Goal: Transaction & Acquisition: Purchase product/service

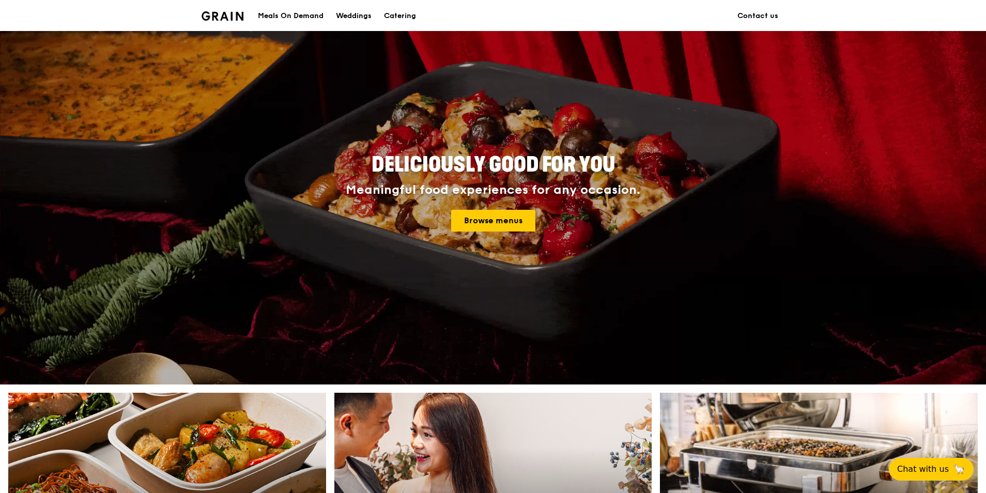
scroll to position [52, 0]
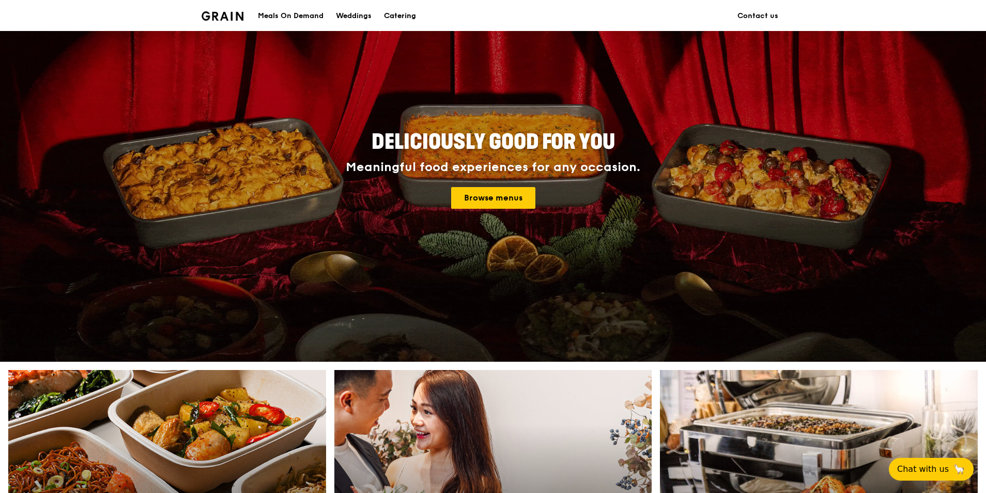
click at [393, 17] on div "Catering" at bounding box center [400, 16] width 32 height 31
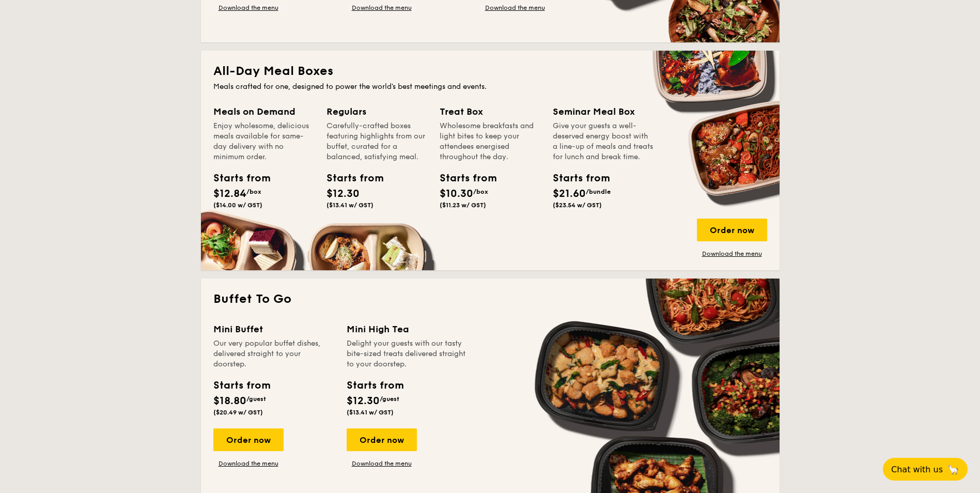
scroll to position [620, 0]
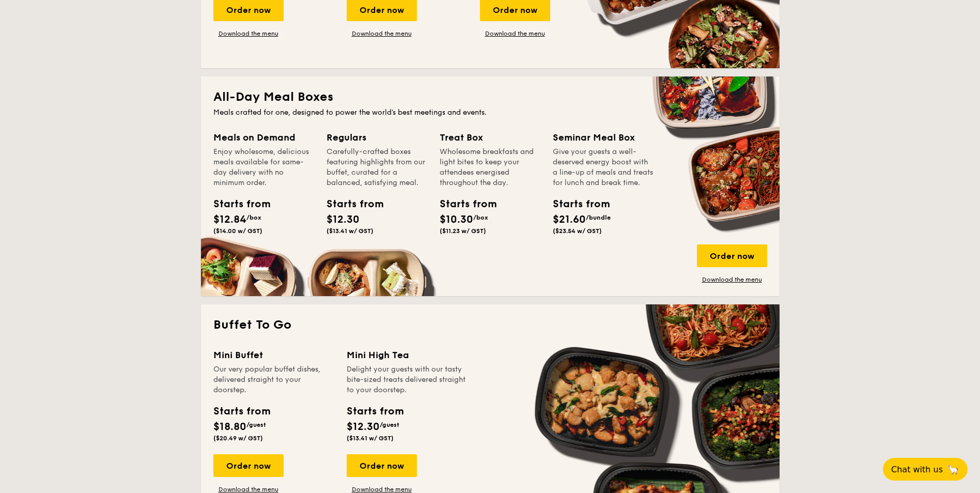
drag, startPoint x: 617, startPoint y: 157, endPoint x: 617, endPoint y: 174, distance: 16.5
click at [617, 174] on div "Give your guests a well-deserved energy boost with a line-up of meals and treat…" at bounding box center [603, 167] width 101 height 41
drag, startPoint x: 616, startPoint y: 162, endPoint x: 618, endPoint y: 179, distance: 17.2
click at [618, 179] on div "Give your guests a well-deserved energy boost with a line-up of meals and treat…" at bounding box center [603, 167] width 101 height 41
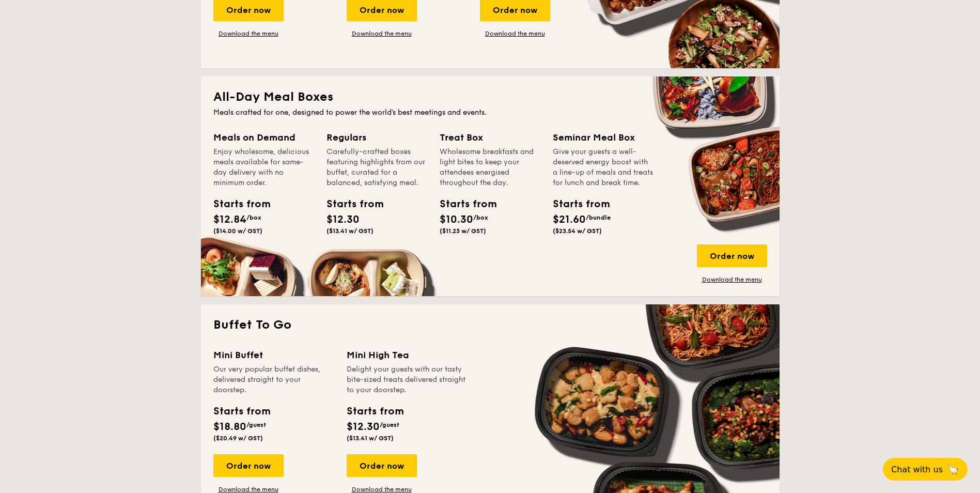
drag, startPoint x: 616, startPoint y: 166, endPoint x: 617, endPoint y: 185, distance: 19.1
click at [617, 185] on div "Give your guests a well-deserved energy boost with a line-up of meals and treat…" at bounding box center [603, 167] width 101 height 41
drag, startPoint x: 617, startPoint y: 185, endPoint x: 606, endPoint y: 184, distance: 11.4
click at [606, 184] on div "Give your guests a well-deserved energy boost with a line-up of meals and treat…" at bounding box center [603, 167] width 101 height 41
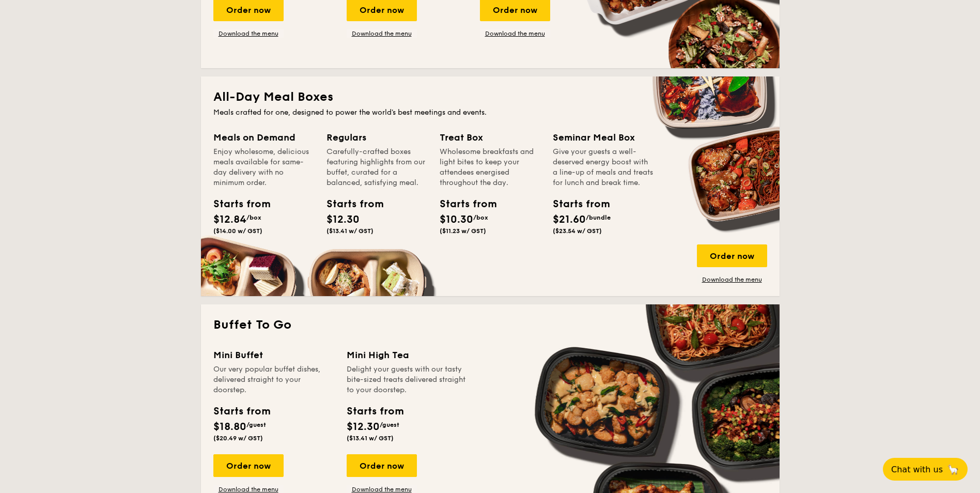
drag, startPoint x: 596, startPoint y: 167, endPoint x: 595, endPoint y: 182, distance: 15.1
click at [595, 182] on div "Give your guests a well-deserved energy boost with a line-up of meals and treat…" at bounding box center [603, 167] width 101 height 41
click at [495, 244] on div "Treat Box Wholesome breakfasts and light bites to keep your attendees energised…" at bounding box center [496, 196] width 113 height 133
drag, startPoint x: 289, startPoint y: 107, endPoint x: 313, endPoint y: 170, distance: 67.1
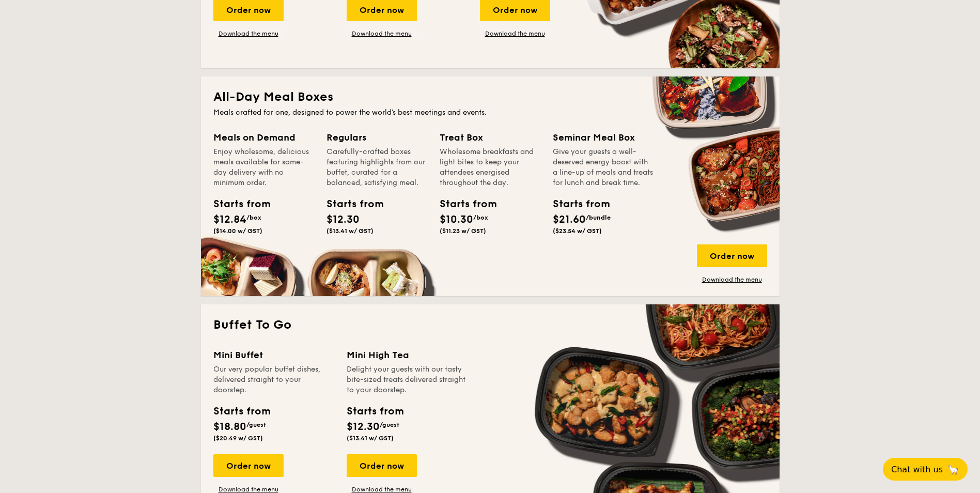
click at [313, 171] on div "All-Day Meal Boxes Meals crafted for one, designed to power the world's best me…" at bounding box center [490, 186] width 579 height 220
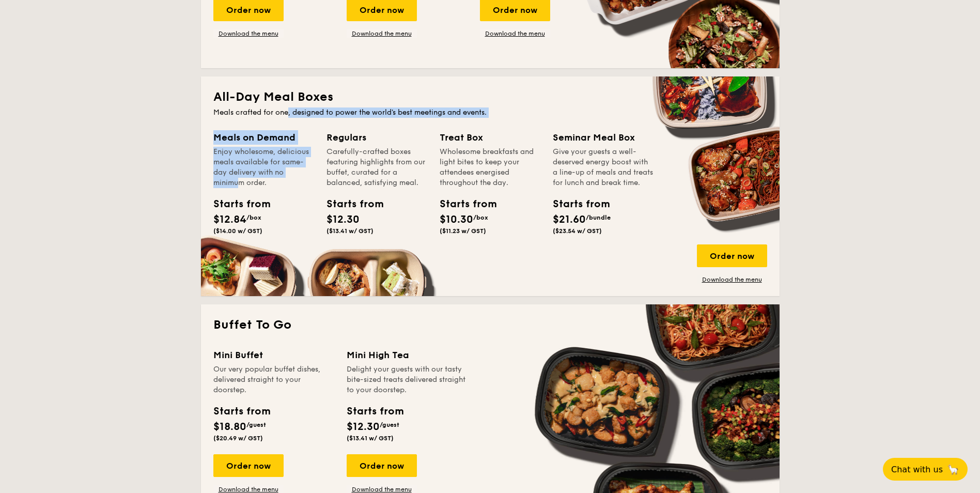
click at [313, 172] on div "Enjoy wholesome, delicious meals available for same-day delivery with no minimu…" at bounding box center [263, 167] width 101 height 41
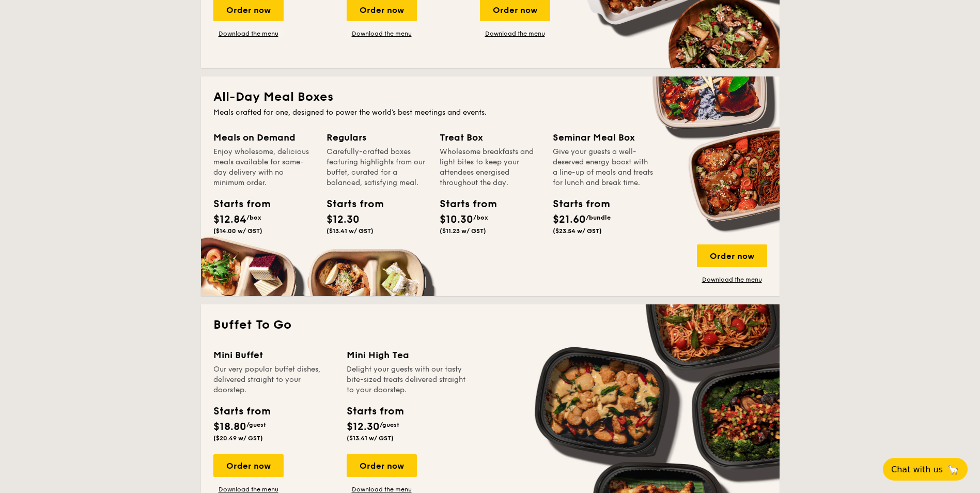
click at [274, 176] on div "Enjoy wholesome, delicious meals available for same-day delivery with no minimu…" at bounding box center [263, 167] width 101 height 41
drag, startPoint x: 250, startPoint y: 154, endPoint x: 265, endPoint y: 175, distance: 25.5
click at [265, 175] on div "Enjoy wholesome, delicious meals available for same-day delivery with no minimu…" at bounding box center [263, 167] width 101 height 41
drag, startPoint x: 254, startPoint y: 164, endPoint x: 264, endPoint y: 185, distance: 22.9
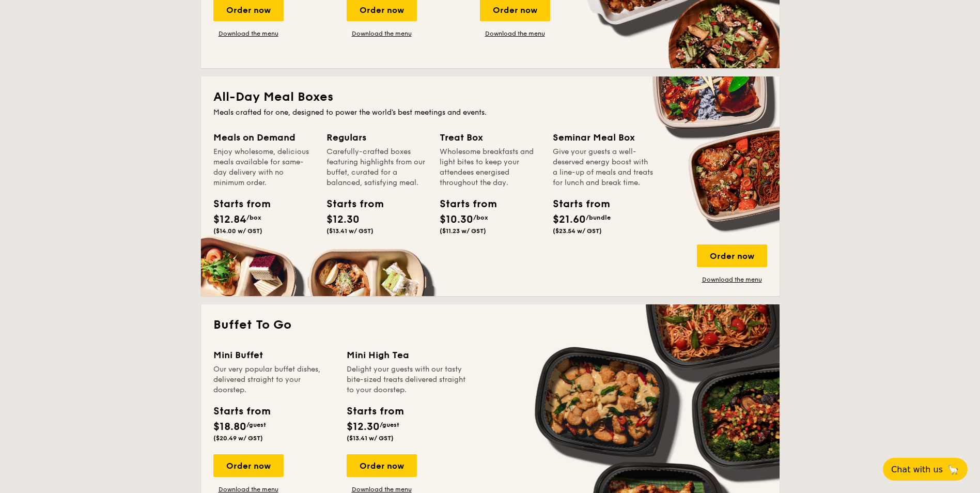
click at [264, 185] on div "Enjoy wholesome, delicious meals available for same-day delivery with no minimu…" at bounding box center [263, 167] width 101 height 41
click at [264, 223] on div "Starts from $12.84 /box ($14.00 w/ GST)" at bounding box center [263, 217] width 109 height 42
drag, startPoint x: 383, startPoint y: 154, endPoint x: 385, endPoint y: 166, distance: 12.1
click at [385, 168] on div "Carefully-crafted boxes featuring highlights from our buffet, curated for a bal…" at bounding box center [377, 167] width 101 height 41
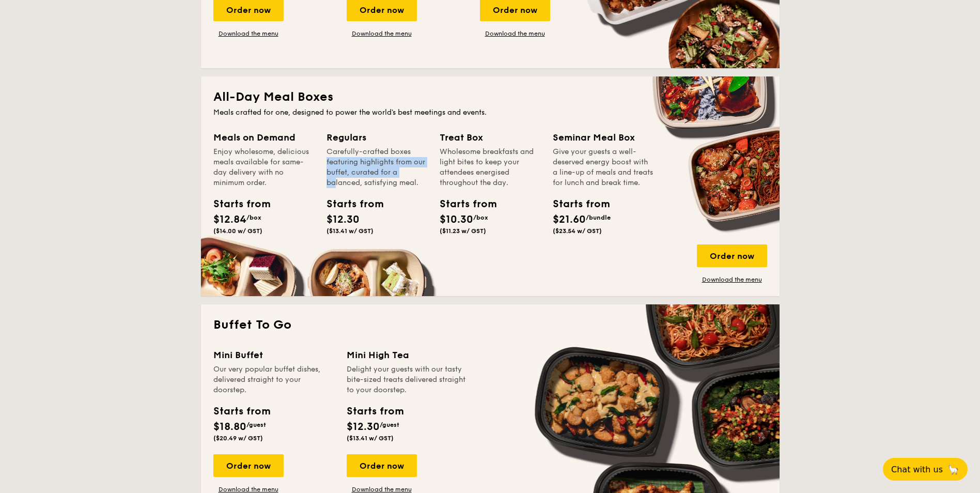
click at [385, 168] on div "Carefully-crafted boxes featuring highlights from our buffet, curated for a bal…" at bounding box center [377, 167] width 101 height 41
drag, startPoint x: 380, startPoint y: 162, endPoint x: 380, endPoint y: 176, distance: 14.0
click at [380, 176] on div "Carefully-crafted boxes featuring highlights from our buffet, curated for a bal…" at bounding box center [377, 167] width 101 height 41
drag, startPoint x: 257, startPoint y: 158, endPoint x: 258, endPoint y: 178, distance: 20.2
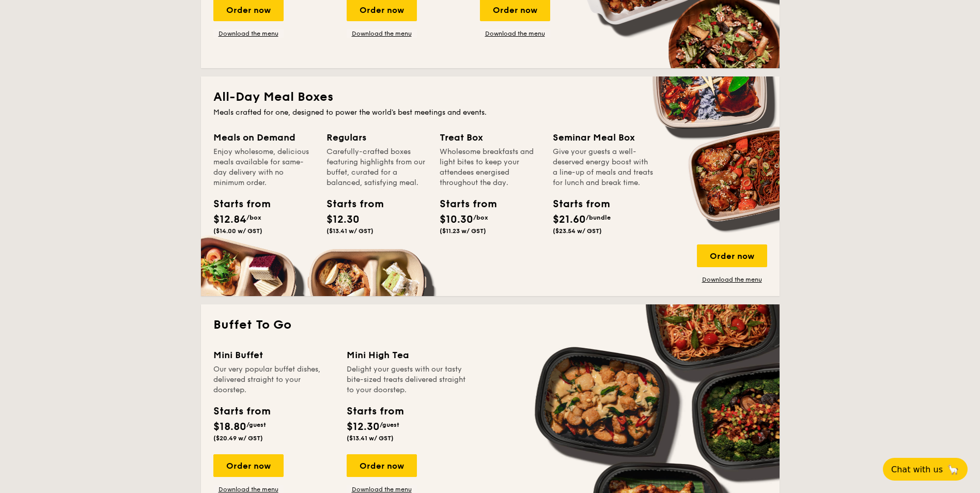
click at [258, 178] on div "Enjoy wholesome, delicious meals available for same-day delivery with no minimu…" at bounding box center [263, 167] width 101 height 41
click at [726, 253] on div "Order now" at bounding box center [732, 255] width 70 height 23
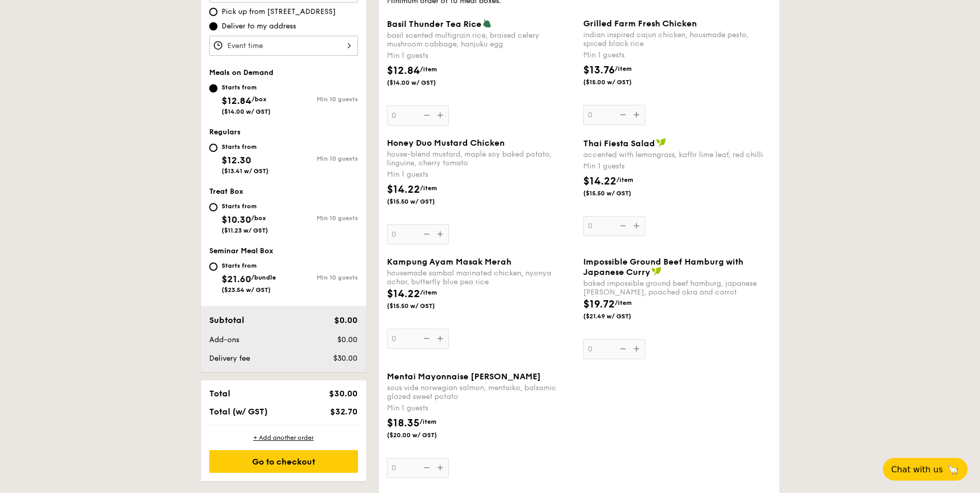
scroll to position [362, 0]
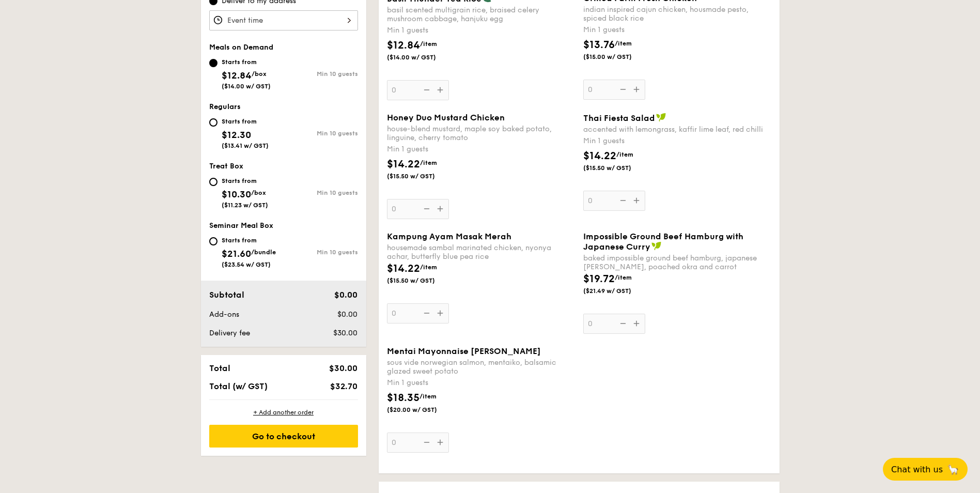
click at [444, 213] on div "Honey Duo Mustard Chicken house-blend mustard, maple soy baked potato, linguine…" at bounding box center [481, 166] width 188 height 106
click at [444, 213] on input "0" at bounding box center [418, 209] width 62 height 20
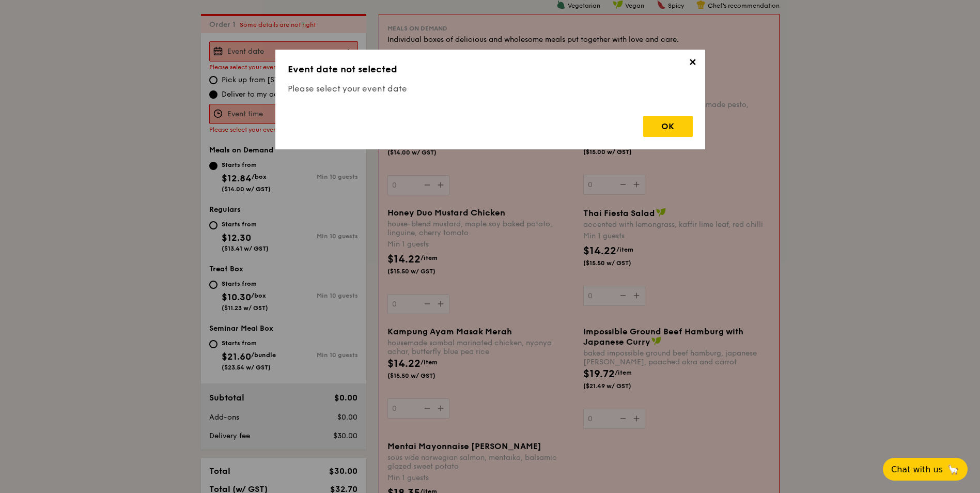
scroll to position [276, 0]
click at [670, 122] on div "OK" at bounding box center [668, 126] width 50 height 21
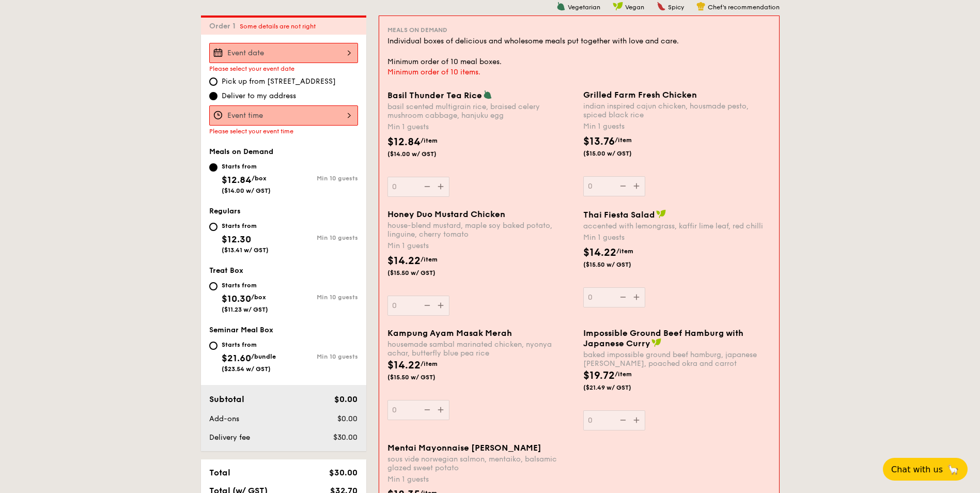
click at [272, 119] on input "Basil Thunder Tea Rice basil scented multigrain rice, braised celery mushroom c…" at bounding box center [283, 115] width 149 height 20
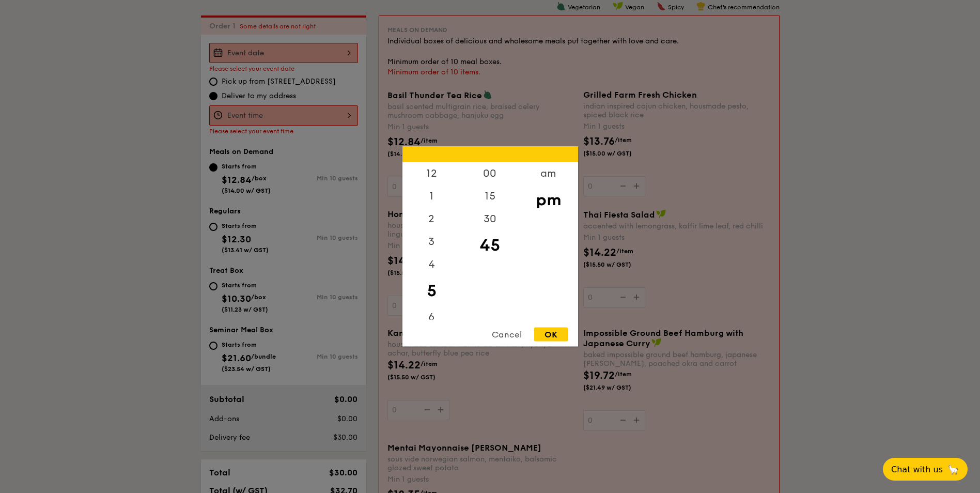
click at [272, 119] on div at bounding box center [490, 246] width 980 height 493
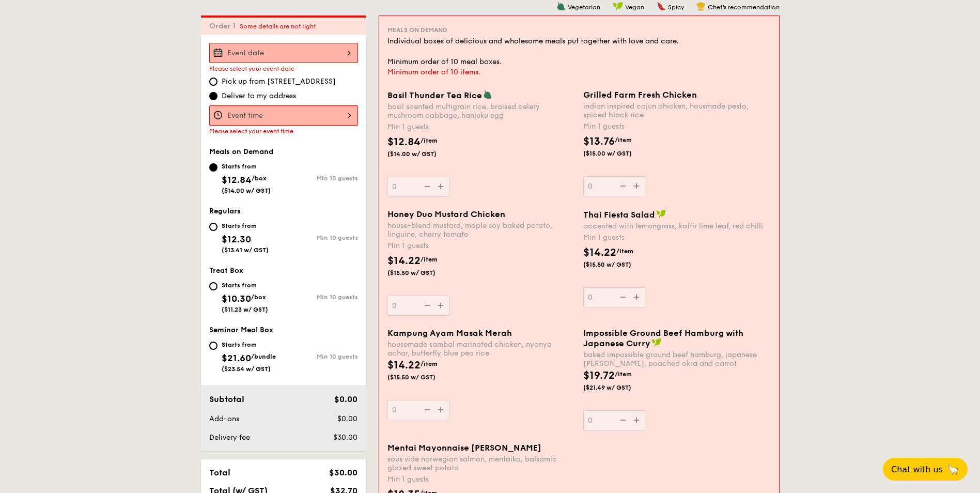
click at [298, 47] on div at bounding box center [490, 246] width 980 height 493
click at [295, 53] on input "Basil Thunder Tea Rice basil scented multigrain rice, braised celery mushroom c…" at bounding box center [283, 53] width 149 height 20
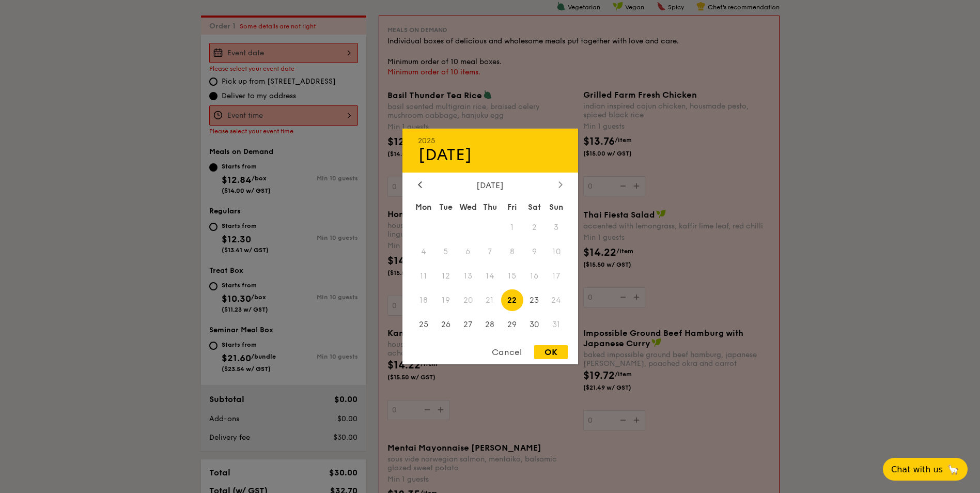
click at [562, 182] on icon at bounding box center [561, 184] width 4 height 7
click at [446, 325] on span "28" at bounding box center [446, 324] width 22 height 22
click at [550, 348] on div "OK" at bounding box center [551, 352] width 34 height 14
type input "Oct 28, 2025"
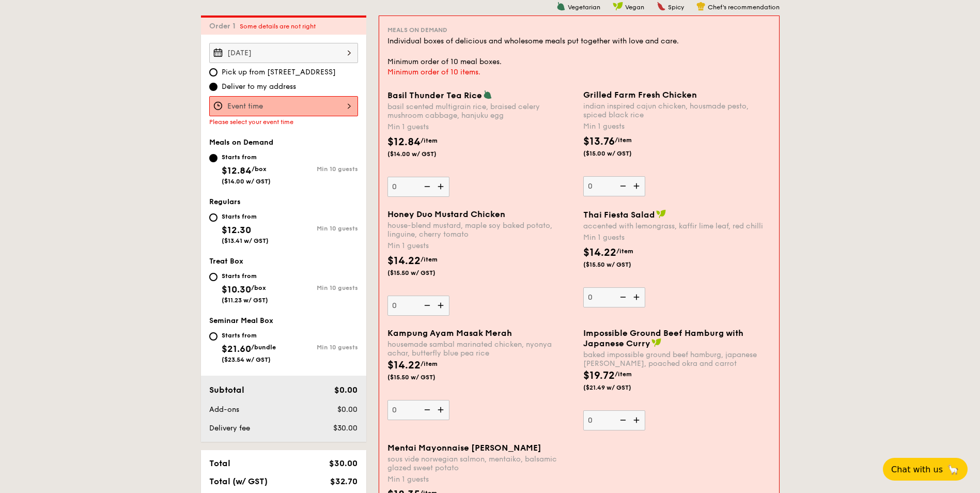
click at [296, 100] on input "Basil Thunder Tea Rice basil scented multigrain rice, braised celery mushroom c…" at bounding box center [283, 106] width 149 height 20
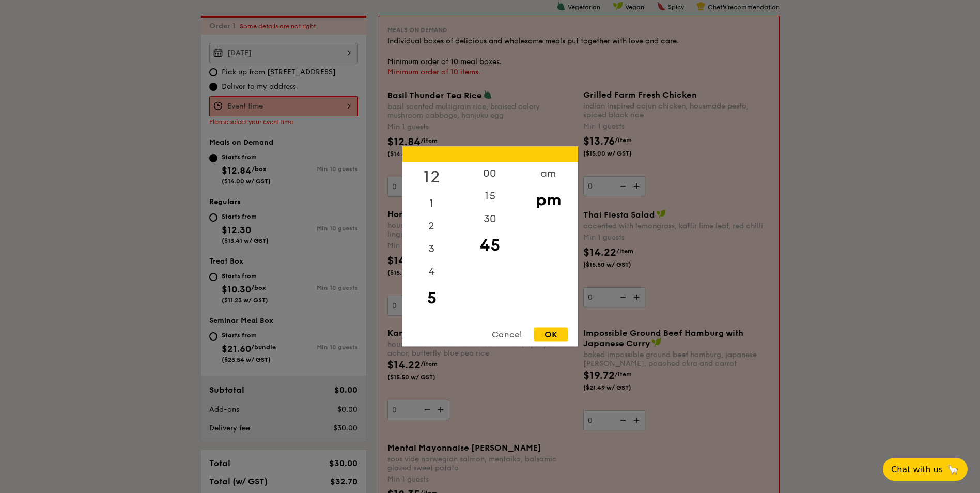
click at [428, 173] on div "12" at bounding box center [431, 177] width 58 height 30
click at [493, 171] on div "00" at bounding box center [490, 177] width 58 height 30
click at [550, 326] on div "12 1 2 3 4 5 6 7 8 9 10 11 00 15 30 45 am pm Cancel OK" at bounding box center [490, 247] width 176 height 200
click at [552, 329] on div "OK" at bounding box center [551, 335] width 34 height 14
type input "12:00PM"
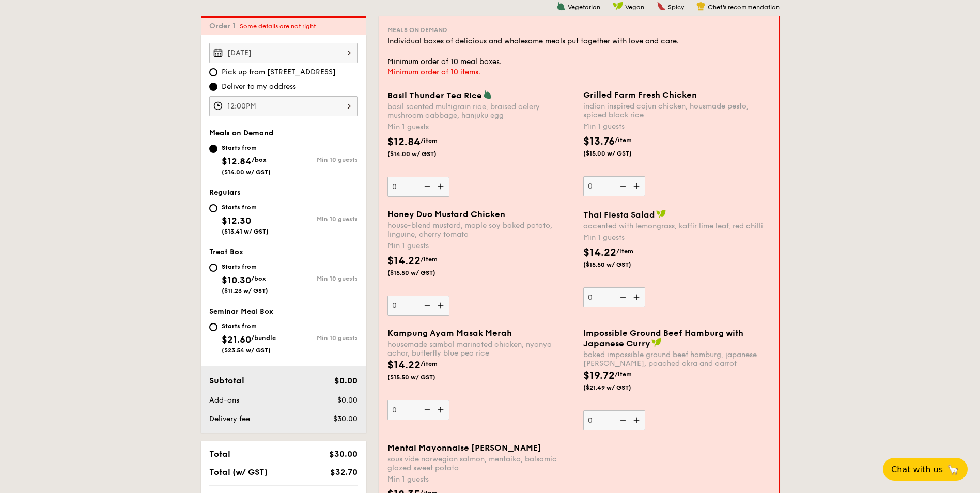
click at [441, 304] on img at bounding box center [442, 306] width 16 height 20
click at [441, 304] on input "0" at bounding box center [419, 306] width 62 height 20
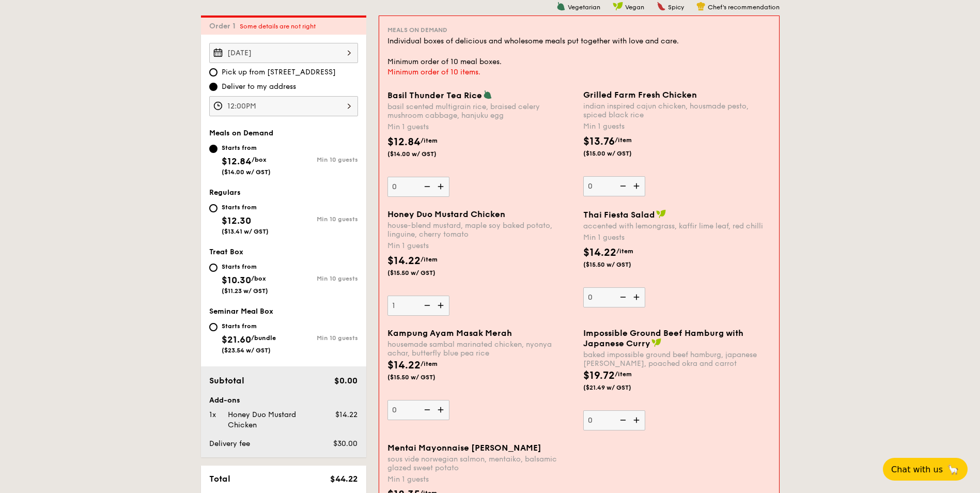
click at [441, 304] on img at bounding box center [442, 306] width 16 height 20
click at [441, 304] on input "1" at bounding box center [419, 306] width 62 height 20
click at [441, 304] on img at bounding box center [442, 306] width 16 height 20
click at [441, 304] on input "2" at bounding box center [419, 306] width 62 height 20
click at [527, 262] on div "$14.22 /item ($15.50 w/ GST)" at bounding box center [481, 271] width 196 height 36
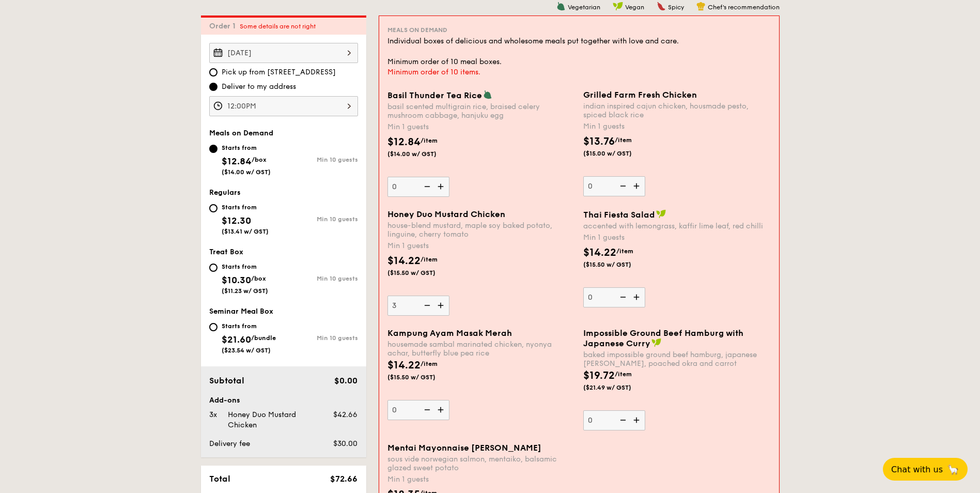
click at [450, 296] on input "3" at bounding box center [419, 306] width 62 height 20
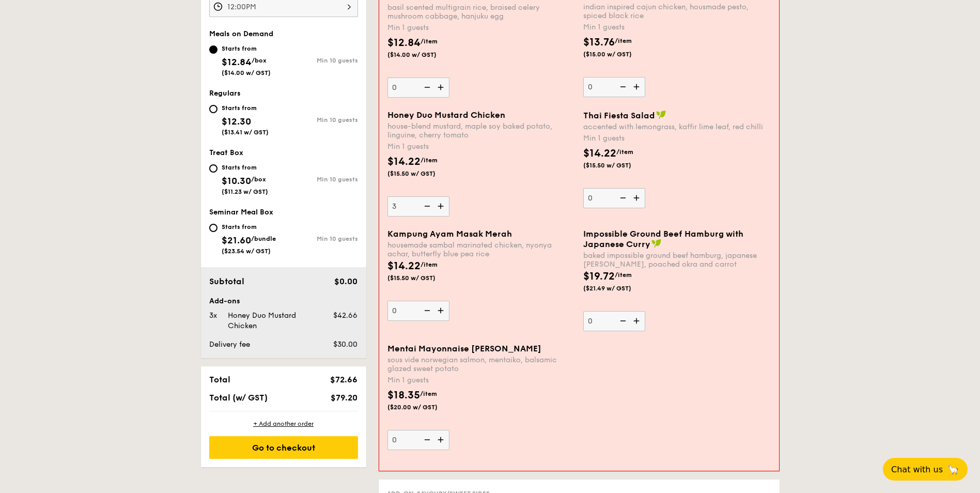
scroll to position [379, 0]
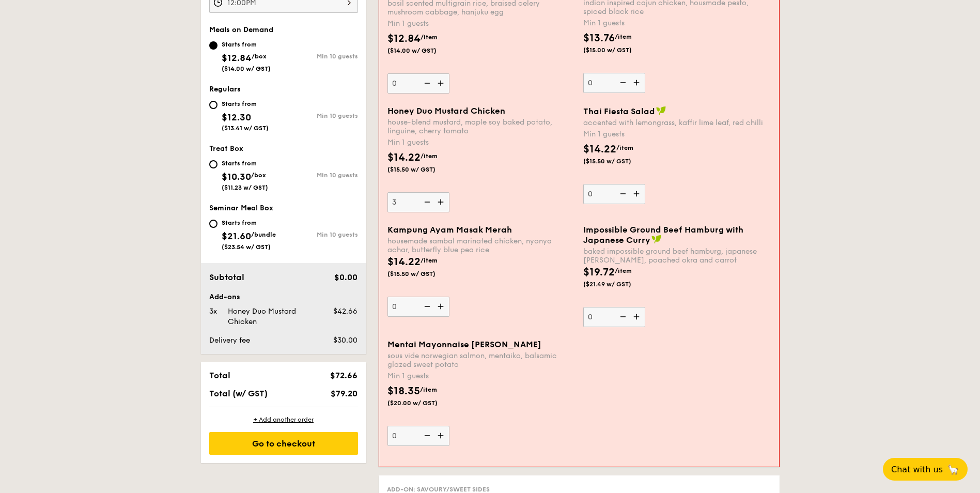
click at [439, 203] on img at bounding box center [442, 202] width 16 height 20
click at [439, 203] on input "3" at bounding box center [419, 202] width 62 height 20
click at [439, 203] on img at bounding box center [442, 202] width 16 height 20
click at [439, 203] on input "4" at bounding box center [419, 202] width 62 height 20
click at [439, 203] on img at bounding box center [442, 202] width 16 height 20
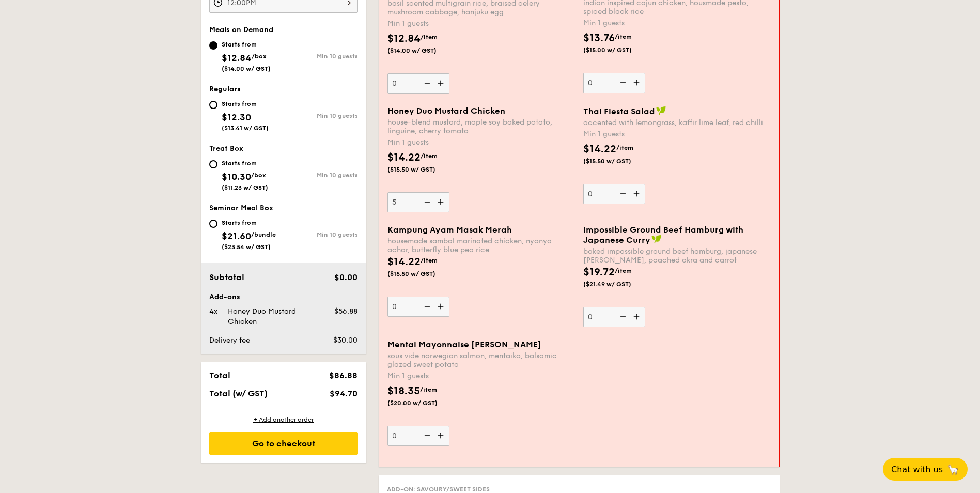
click at [439, 203] on input "5" at bounding box center [419, 202] width 62 height 20
click at [439, 203] on img at bounding box center [442, 202] width 16 height 20
click at [439, 203] on input "6" at bounding box center [419, 202] width 62 height 20
click at [439, 203] on img at bounding box center [442, 202] width 16 height 20
click at [439, 203] on input "7" at bounding box center [419, 202] width 62 height 20
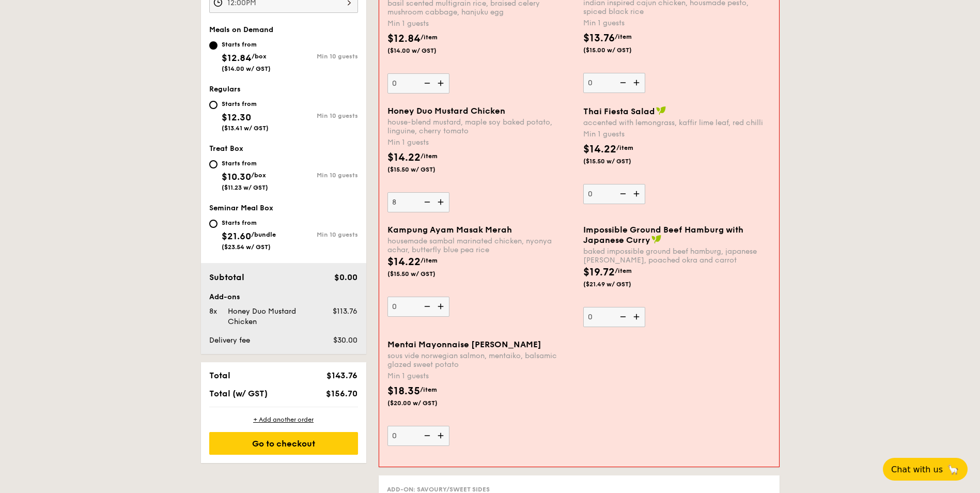
click at [439, 203] on img at bounding box center [442, 202] width 16 height 20
click at [439, 203] on input "8" at bounding box center [419, 202] width 62 height 20
click at [439, 203] on img at bounding box center [442, 202] width 16 height 20
click at [439, 203] on input "9" at bounding box center [419, 202] width 62 height 20
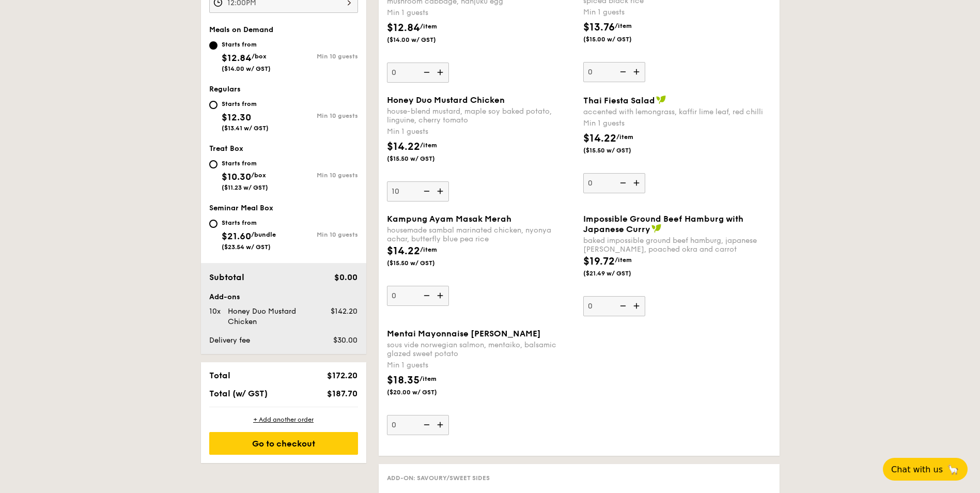
click at [439, 203] on div "Honey Duo Mustard Chicken house-blend mustard, maple soy baked potato, linguine…" at bounding box center [579, 154] width 393 height 119
click at [442, 196] on img at bounding box center [441, 191] width 16 height 20
click at [442, 196] on input "10" at bounding box center [418, 191] width 62 height 20
click at [441, 190] on img at bounding box center [441, 191] width 16 height 20
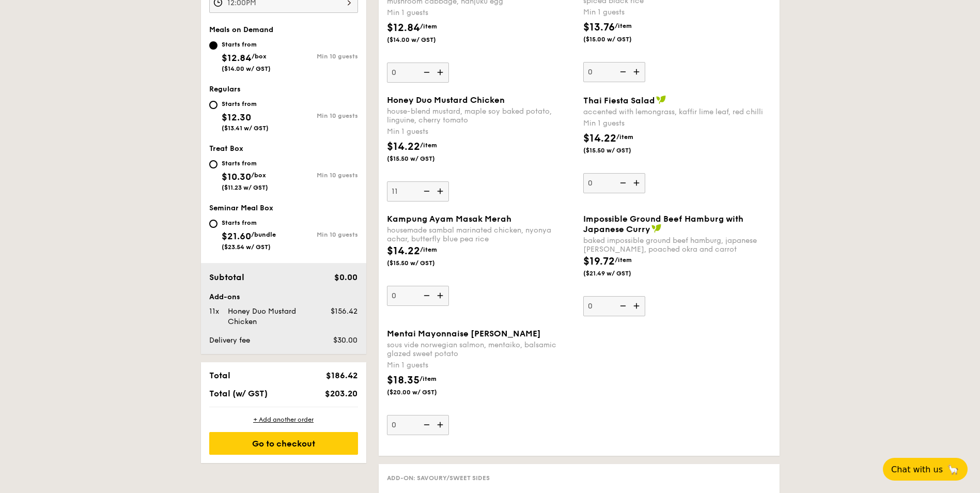
click at [441, 190] on input "11" at bounding box center [418, 191] width 62 height 20
click at [441, 190] on img at bounding box center [441, 191] width 16 height 20
click at [441, 190] on input "12" at bounding box center [418, 191] width 62 height 20
click at [441, 190] on img at bounding box center [441, 191] width 16 height 20
click at [441, 190] on input "13" at bounding box center [418, 191] width 62 height 20
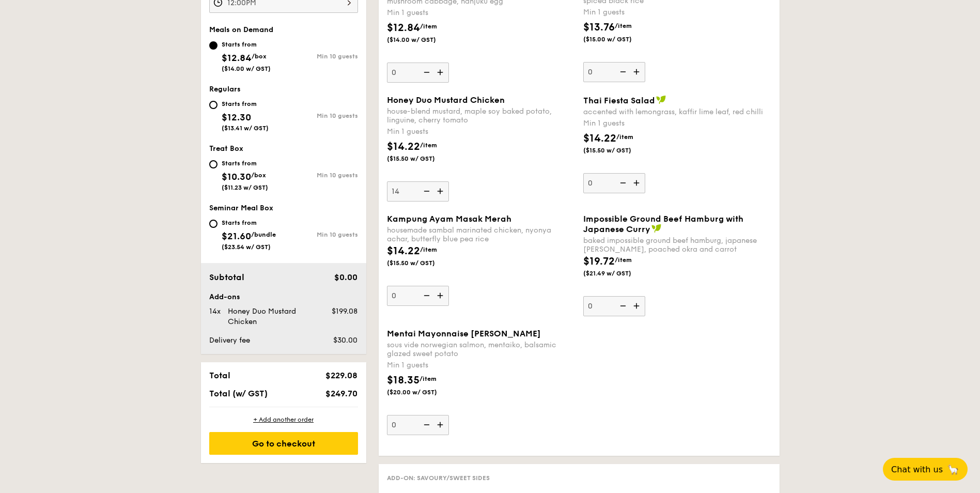
click at [441, 190] on img at bounding box center [441, 191] width 16 height 20
click at [441, 190] on input "14" at bounding box center [418, 191] width 62 height 20
click at [441, 190] on img at bounding box center [441, 191] width 16 height 20
click at [441, 190] on input "15" at bounding box center [418, 191] width 62 height 20
click at [441, 190] on img at bounding box center [441, 191] width 16 height 20
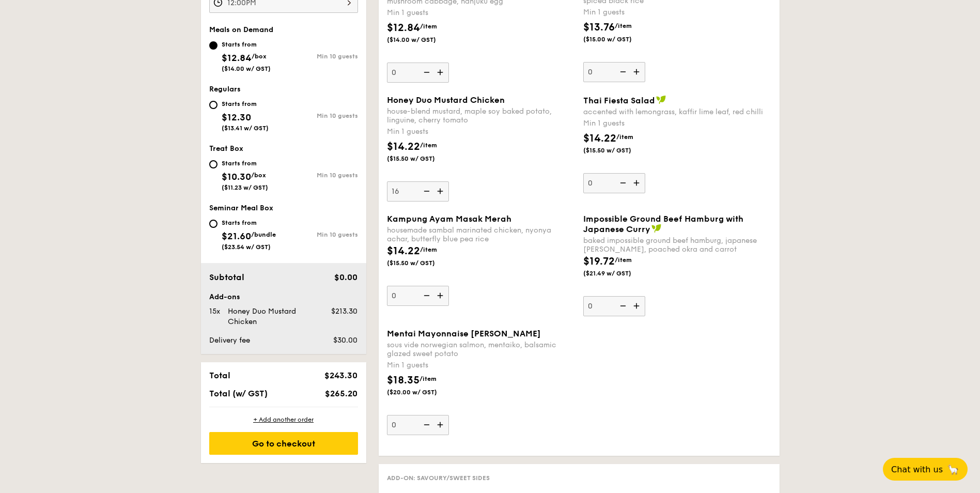
click at [441, 190] on input "16" at bounding box center [418, 191] width 62 height 20
click at [441, 190] on img at bounding box center [441, 191] width 16 height 20
click at [441, 190] on input "17" at bounding box center [418, 191] width 62 height 20
click at [441, 190] on img at bounding box center [441, 191] width 16 height 20
click at [441, 190] on input "18" at bounding box center [418, 191] width 62 height 20
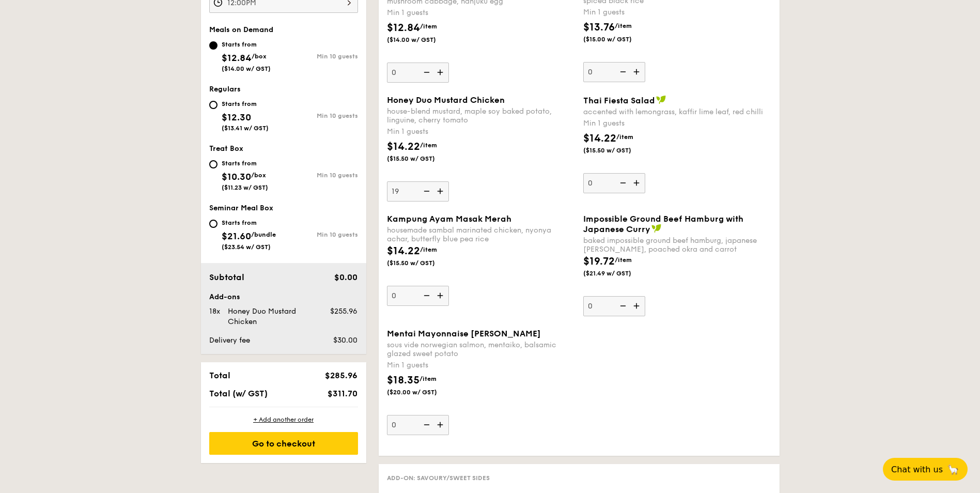
click at [441, 190] on img at bounding box center [441, 191] width 16 height 20
click at [441, 190] on input "19" at bounding box center [418, 191] width 62 height 20
click at [441, 190] on img at bounding box center [441, 191] width 16 height 20
click at [441, 190] on input "20" at bounding box center [418, 191] width 62 height 20
click at [441, 190] on img at bounding box center [441, 191] width 16 height 20
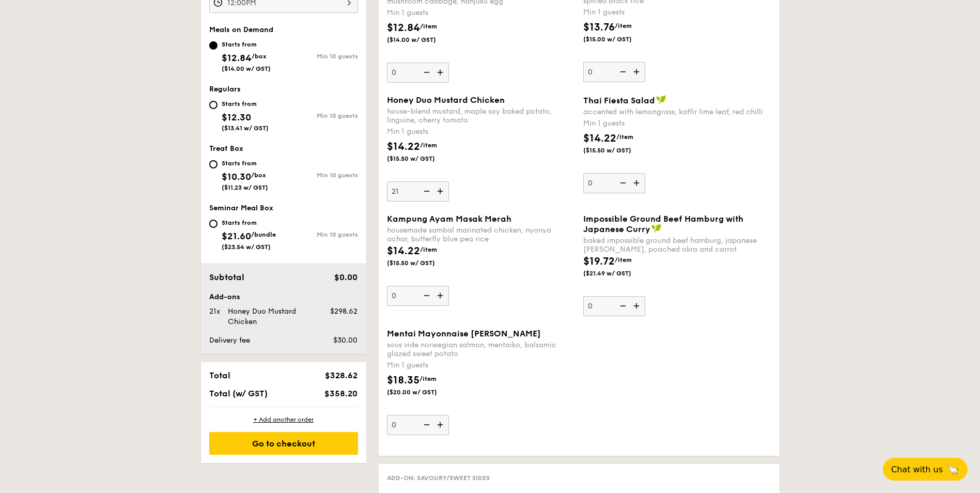
click at [441, 190] on input "21" at bounding box center [418, 191] width 62 height 20
click at [441, 190] on img at bounding box center [441, 191] width 16 height 20
click at [441, 190] on input "22" at bounding box center [418, 191] width 62 height 20
click at [441, 190] on img at bounding box center [441, 191] width 16 height 20
click at [441, 190] on input "23" at bounding box center [418, 191] width 62 height 20
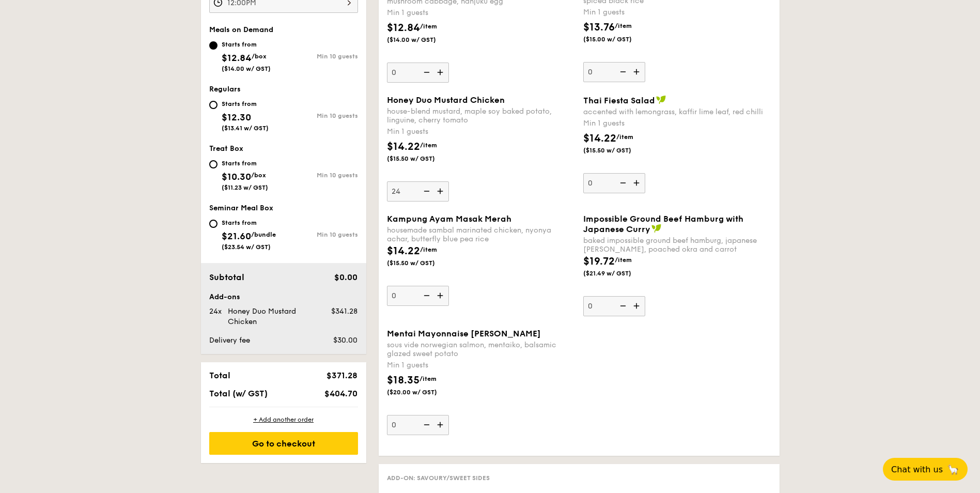
click at [441, 190] on img at bounding box center [441, 191] width 16 height 20
click at [441, 190] on input "24" at bounding box center [418, 191] width 62 height 20
click at [441, 190] on img at bounding box center [441, 191] width 16 height 20
click at [441, 190] on input "25" at bounding box center [418, 191] width 62 height 20
click at [441, 190] on img at bounding box center [441, 191] width 16 height 20
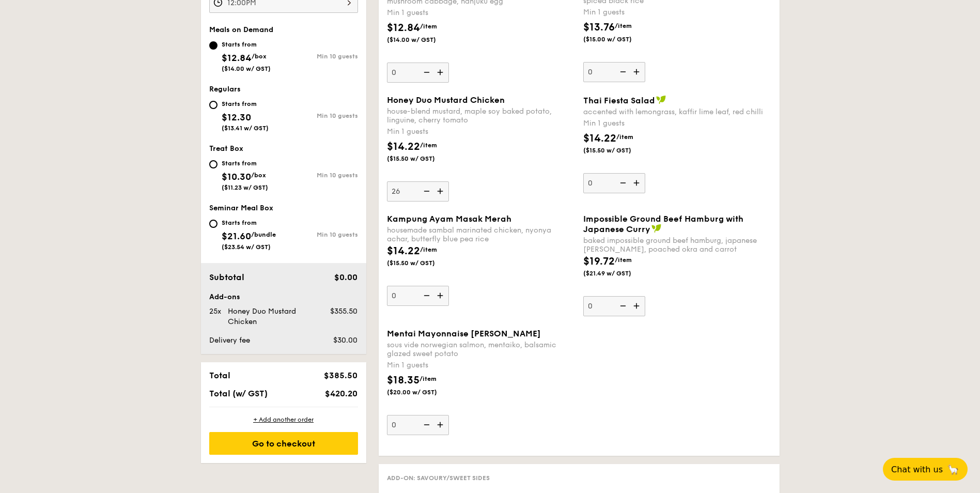
click at [441, 190] on input "26" at bounding box center [418, 191] width 62 height 20
click at [441, 190] on img at bounding box center [441, 191] width 16 height 20
click at [441, 190] on input "27" at bounding box center [418, 191] width 62 height 20
click at [441, 190] on img at bounding box center [441, 191] width 16 height 20
click at [441, 190] on input "28" at bounding box center [418, 191] width 62 height 20
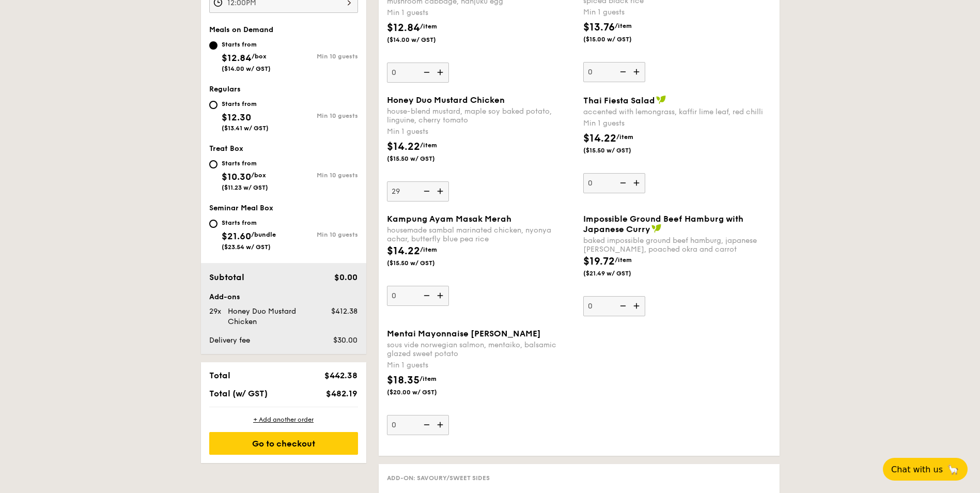
click at [441, 189] on img at bounding box center [441, 191] width 16 height 20
click at [441, 189] on input "29" at bounding box center [418, 191] width 62 height 20
click at [441, 189] on img at bounding box center [441, 191] width 16 height 20
click at [441, 189] on input "30" at bounding box center [418, 191] width 62 height 20
click at [424, 192] on img at bounding box center [426, 191] width 16 height 20
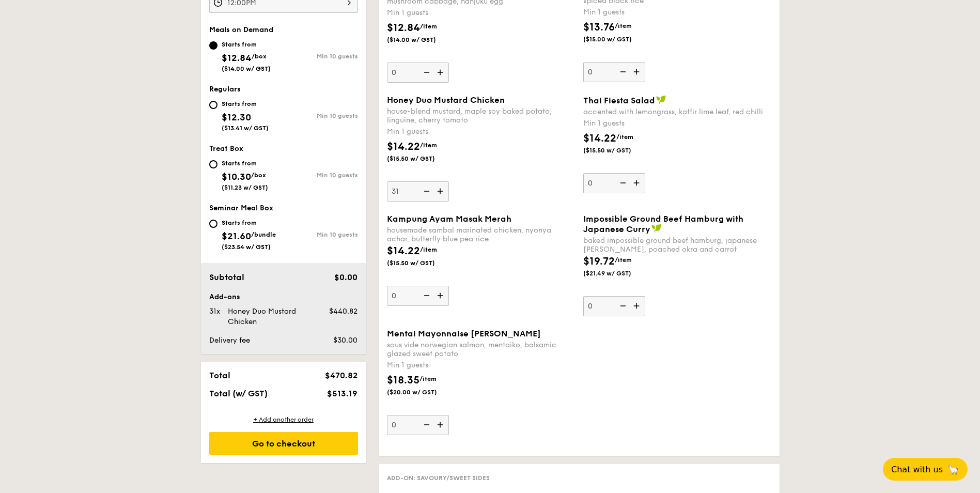
click at [424, 192] on input "31" at bounding box center [418, 191] width 62 height 20
type input "30"
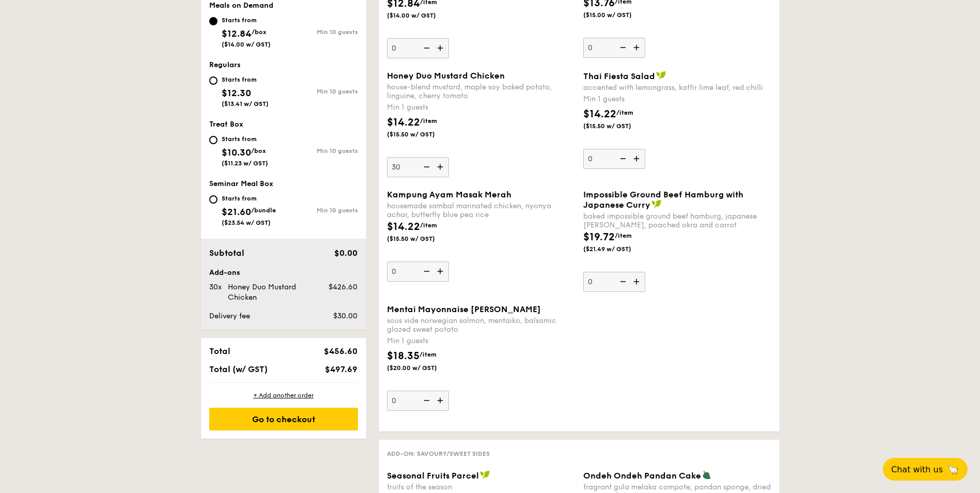
scroll to position [431, 0]
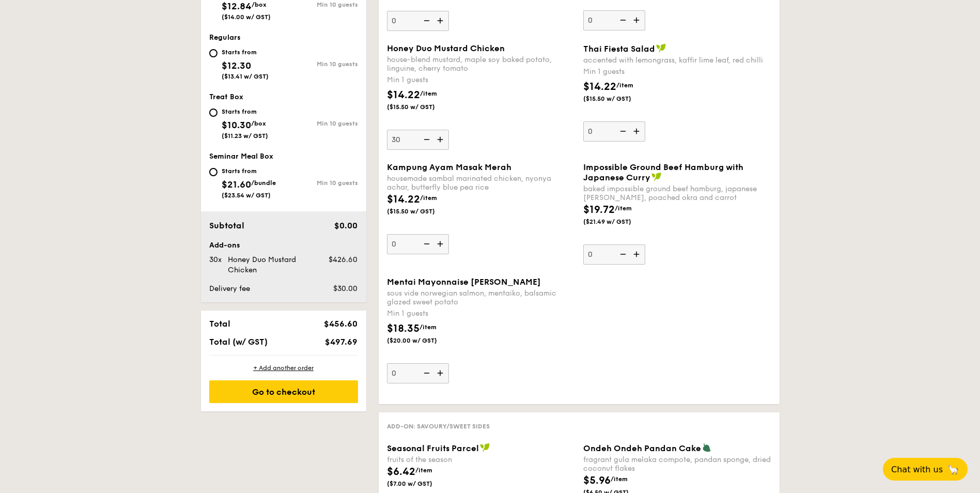
click at [439, 243] on img at bounding box center [441, 244] width 16 height 20
click at [439, 243] on input "0" at bounding box center [418, 244] width 62 height 20
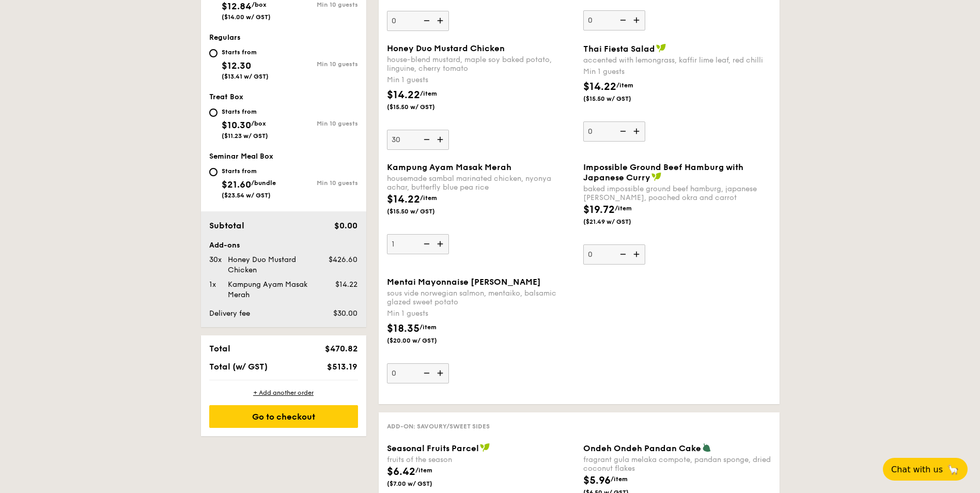
click at [439, 243] on img at bounding box center [441, 244] width 16 height 20
click at [439, 243] on input "1" at bounding box center [418, 244] width 62 height 20
click at [439, 243] on img at bounding box center [441, 244] width 16 height 20
click at [439, 243] on input "2" at bounding box center [418, 244] width 62 height 20
click at [439, 243] on img at bounding box center [441, 244] width 16 height 20
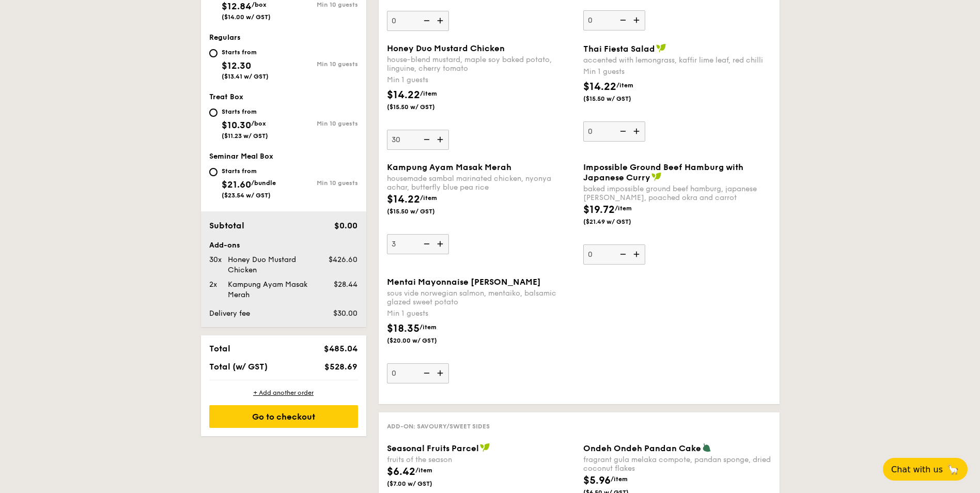
click at [439, 243] on input "3" at bounding box center [418, 244] width 62 height 20
click at [439, 243] on img at bounding box center [441, 244] width 16 height 20
click at [439, 243] on input "4" at bounding box center [418, 244] width 62 height 20
click at [439, 243] on img at bounding box center [441, 244] width 16 height 20
click at [439, 243] on input "5" at bounding box center [418, 244] width 62 height 20
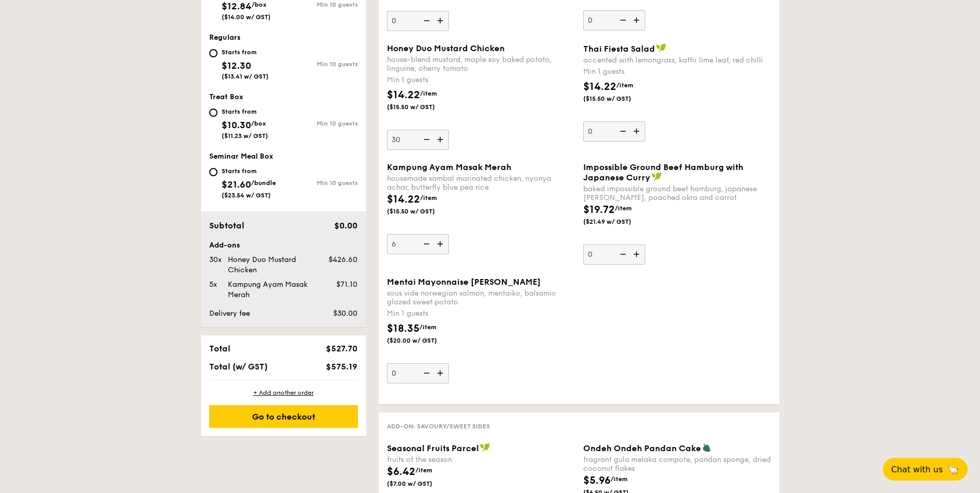
click at [439, 243] on img at bounding box center [441, 244] width 16 height 20
click at [439, 243] on input "6" at bounding box center [418, 244] width 62 height 20
click at [439, 243] on img at bounding box center [441, 244] width 16 height 20
click at [439, 243] on input "7" at bounding box center [418, 244] width 62 height 20
click at [439, 243] on img at bounding box center [441, 244] width 16 height 20
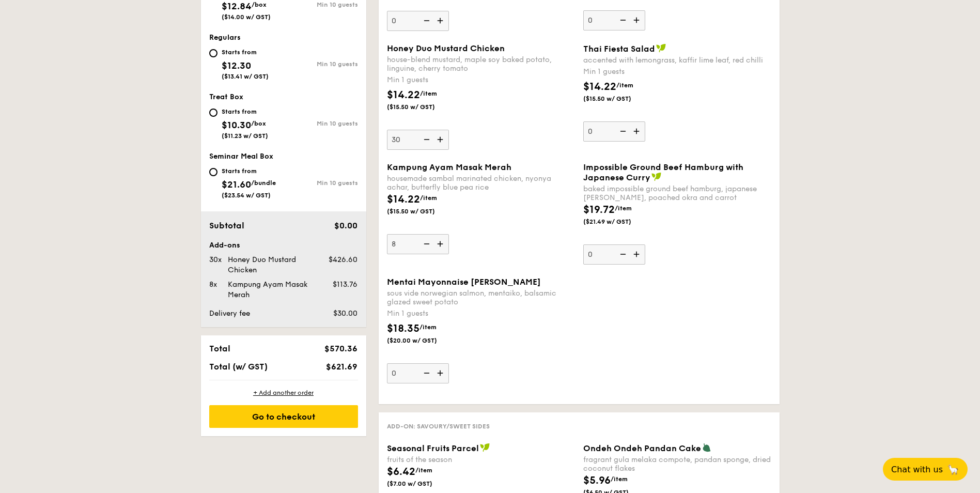
click at [439, 243] on input "8" at bounding box center [418, 244] width 62 height 20
click at [439, 243] on img at bounding box center [441, 244] width 16 height 20
click at [439, 243] on input "9" at bounding box center [418, 244] width 62 height 20
drag, startPoint x: 402, startPoint y: 243, endPoint x: 387, endPoint y: 244, distance: 15.5
click at [387, 244] on input "10" at bounding box center [418, 244] width 62 height 20
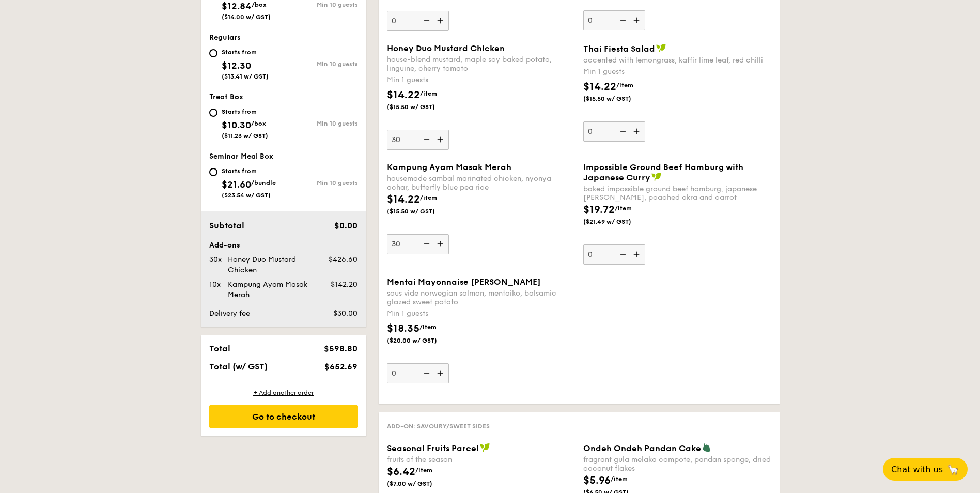
type input "30"
drag, startPoint x: 545, startPoint y: 231, endPoint x: 565, endPoint y: 231, distance: 20.2
click at [565, 231] on div "Kampung Ayam Masak Merah housemade sambal marinated chicken, nyonya achar, butt…" at bounding box center [481, 208] width 188 height 92
click at [449, 234] on input "30" at bounding box center [418, 244] width 62 height 20
click at [526, 214] on div "$14.22 /item ($15.50 w/ GST)" at bounding box center [481, 210] width 196 height 36
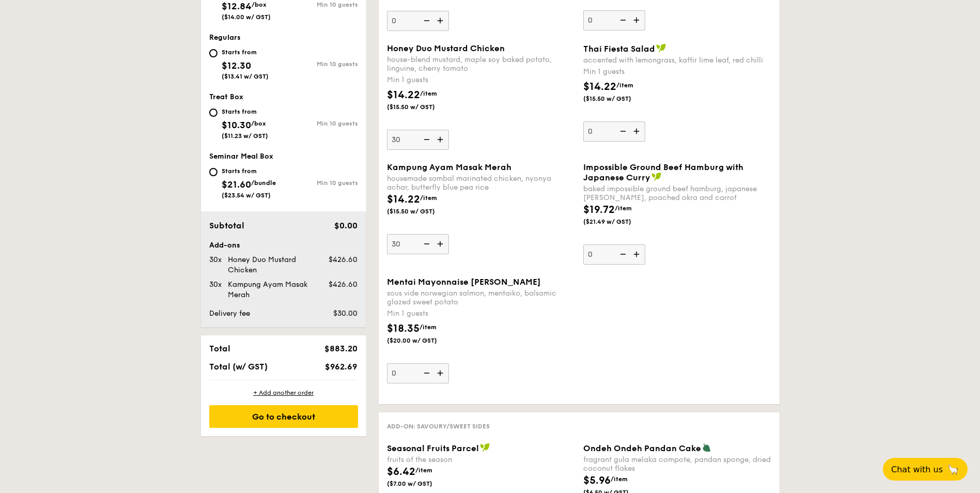
click at [449, 234] on input "30" at bounding box center [418, 244] width 62 height 20
click at [549, 330] on div "$18.35 /item ($20.00 w/ GST)" at bounding box center [481, 339] width 196 height 36
click at [449, 363] on input "0" at bounding box center [418, 373] width 62 height 20
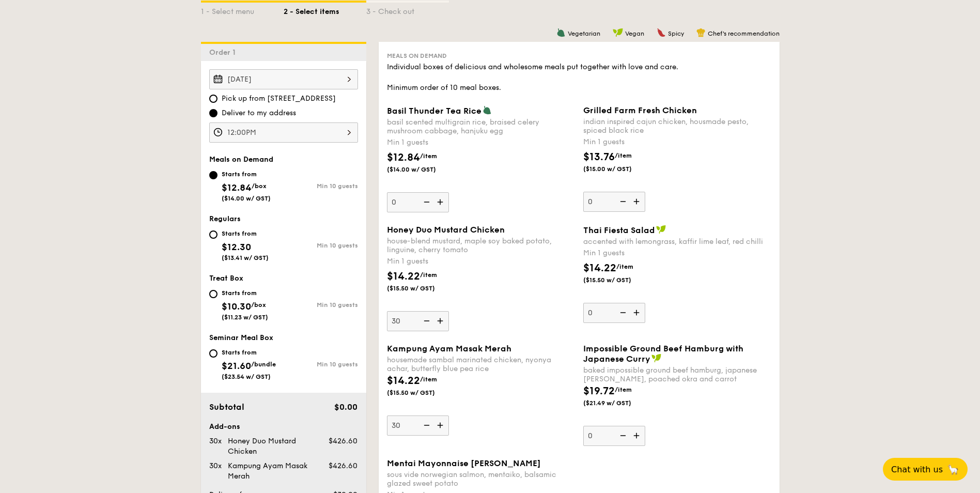
scroll to position [276, 0]
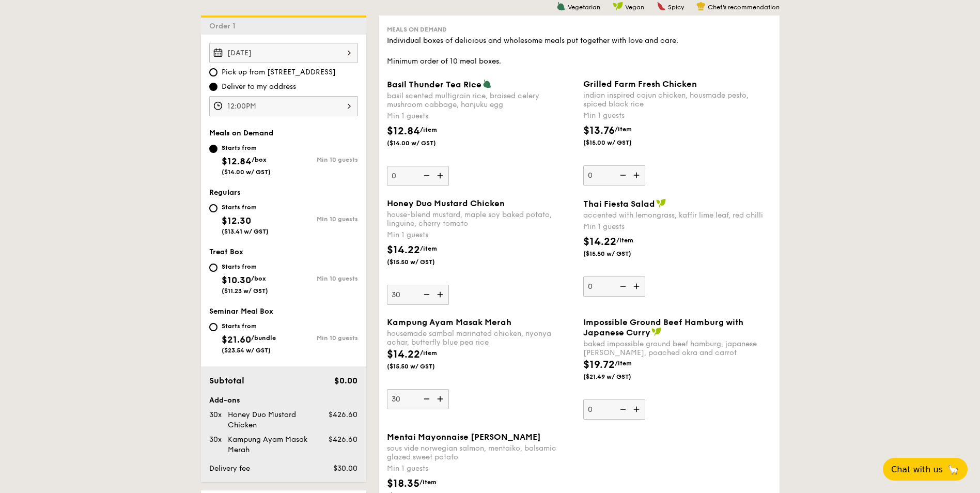
click at [230, 213] on div "Starts from $12.30 ($13.41 w/ GST)" at bounding box center [245, 218] width 47 height 34
click at [218, 212] on input "Starts from $12.30 ($13.41 w/ GST) Min 10 guests" at bounding box center [213, 208] width 8 height 8
radio input "true"
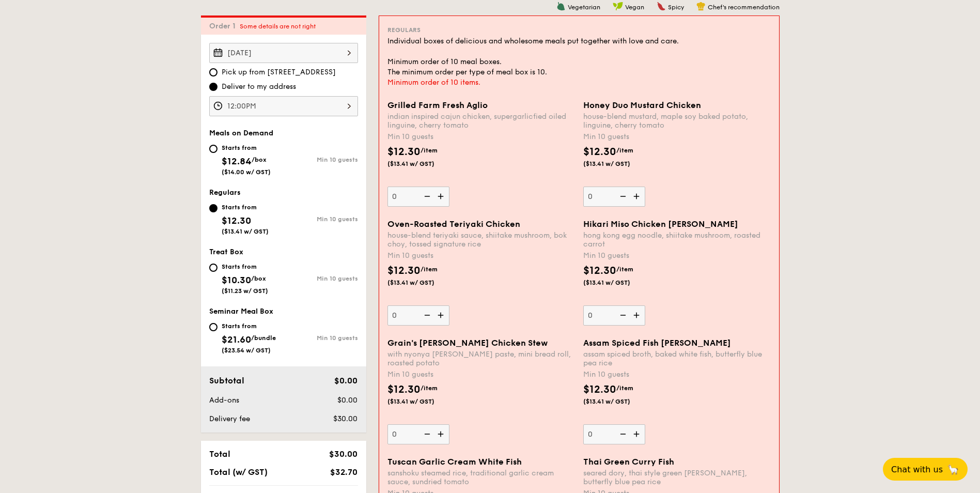
click at [229, 210] on div "Starts from" at bounding box center [245, 207] width 47 height 8
click at [218, 210] on input "Starts from $12.30 ($13.41 w/ GST) Min 10 guests" at bounding box center [213, 208] width 8 height 8
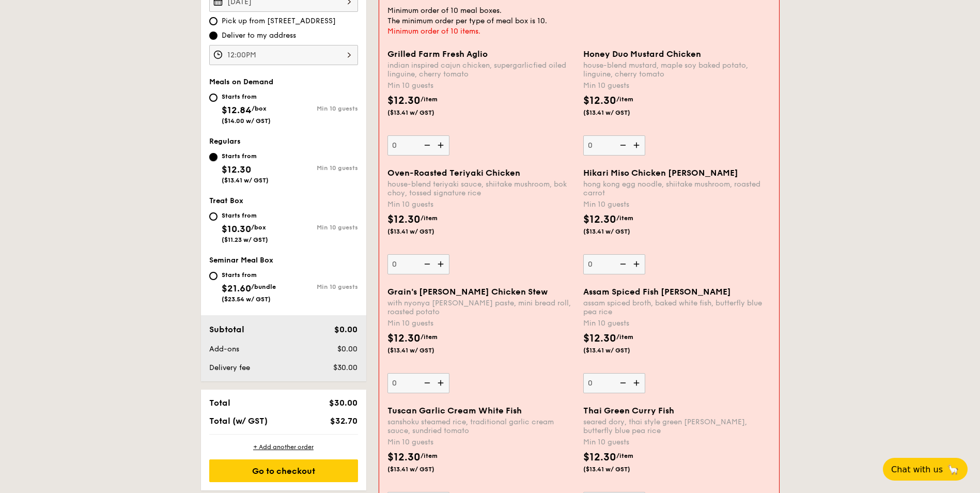
scroll to position [328, 0]
click at [410, 151] on input "0" at bounding box center [419, 145] width 62 height 20
click at [606, 143] on input "0" at bounding box center [614, 145] width 62 height 20
click at [475, 198] on div "Oven-Roasted Teriyaki Chicken house-blend teriyaki sauce, shiitake mushroom, bo…" at bounding box center [482, 220] width 188 height 106
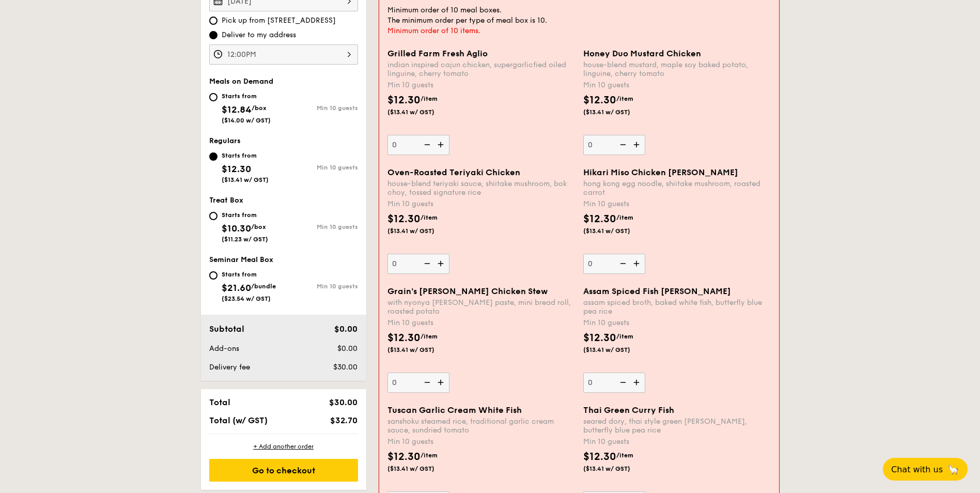
click at [450, 254] on input "0" at bounding box center [419, 264] width 62 height 20
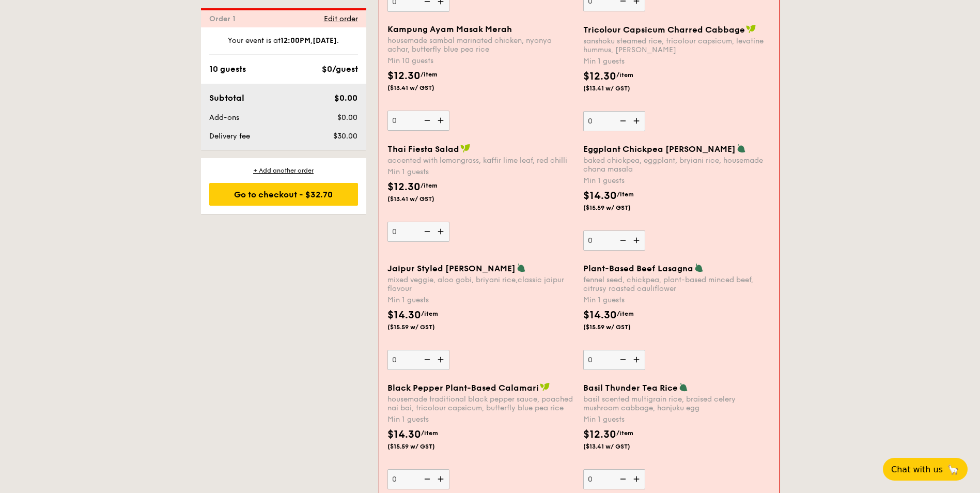
scroll to position [948, 0]
drag, startPoint x: 598, startPoint y: 149, endPoint x: 608, endPoint y: 169, distance: 22.0
click at [608, 169] on div "Eggplant Chickpea Masala Briyani baked chickpea, eggplant, bryiani rice, housem…" at bounding box center [677, 158] width 188 height 30
click at [608, 169] on div "baked chickpea, eggplant, bryiani rice, housemade chana masala" at bounding box center [677, 164] width 188 height 18
click at [608, 229] on input "0" at bounding box center [614, 239] width 62 height 20
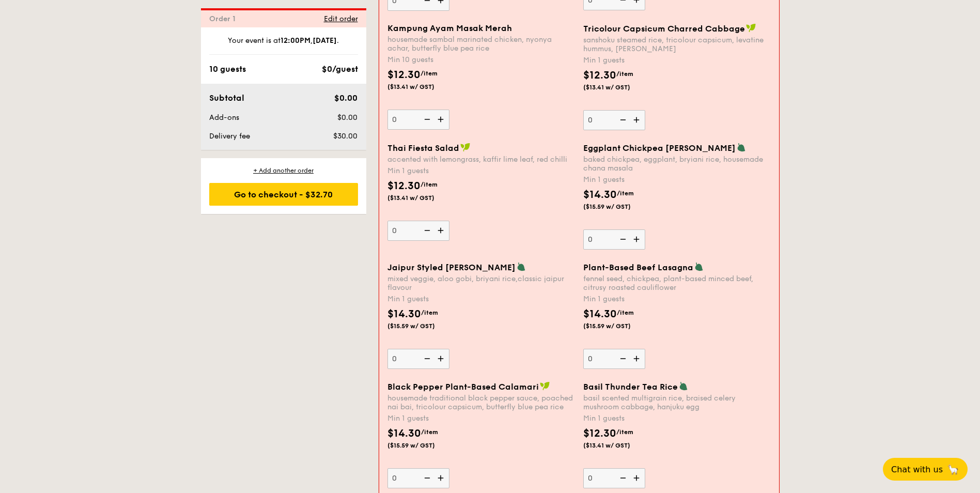
drag, startPoint x: 609, startPoint y: 165, endPoint x: 615, endPoint y: 172, distance: 9.9
click at [615, 172] on div "baked chickpea, eggplant, bryiani rice, housemade chana masala" at bounding box center [677, 164] width 188 height 18
click at [615, 229] on input "0" at bounding box center [614, 239] width 62 height 20
drag, startPoint x: 614, startPoint y: 168, endPoint x: 589, endPoint y: 156, distance: 27.7
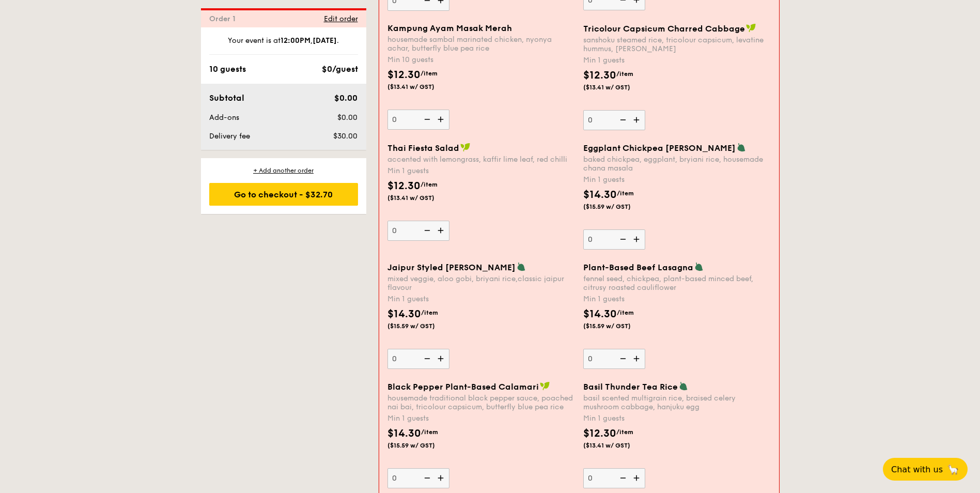
click at [589, 156] on div "baked chickpea, eggplant, bryiani rice, housemade chana masala" at bounding box center [677, 164] width 188 height 18
click at [589, 229] on input "0" at bounding box center [614, 239] width 62 height 20
drag, startPoint x: 417, startPoint y: 161, endPoint x: 459, endPoint y: 169, distance: 42.6
click at [459, 169] on div "Thai Fiesta Salad accented with lemongrass, kaffir lime leaf, red chilli Min 1 …" at bounding box center [482, 192] width 188 height 98
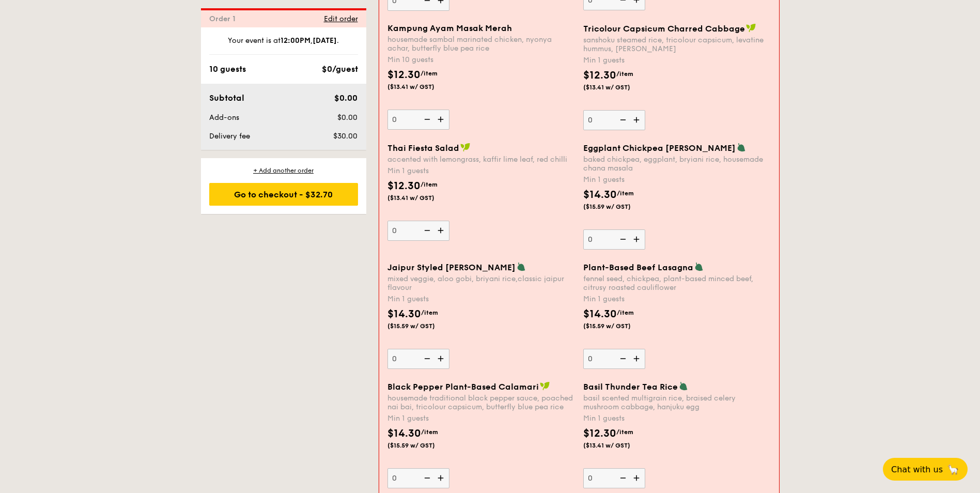
click at [461, 168] on div "Min 1 guests" at bounding box center [482, 171] width 188 height 10
click at [450, 221] on input "0" at bounding box center [419, 231] width 62 height 20
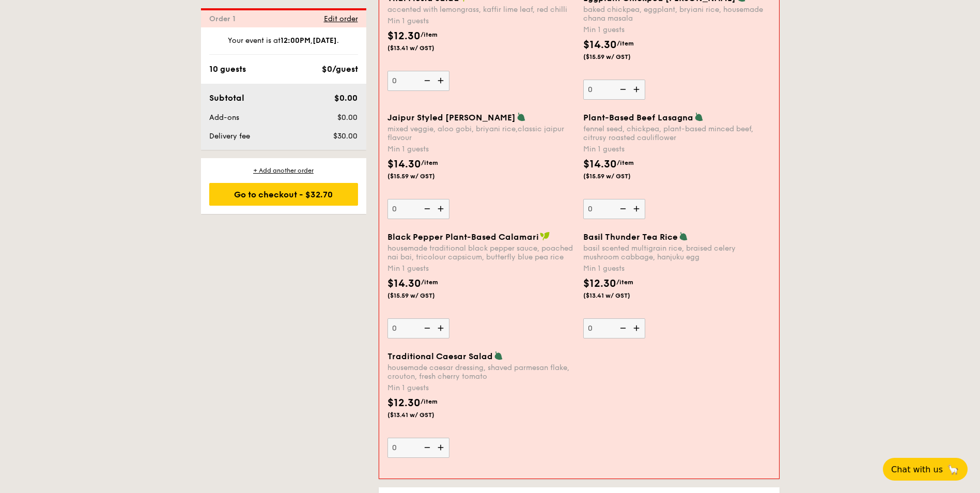
scroll to position [1103, 0]
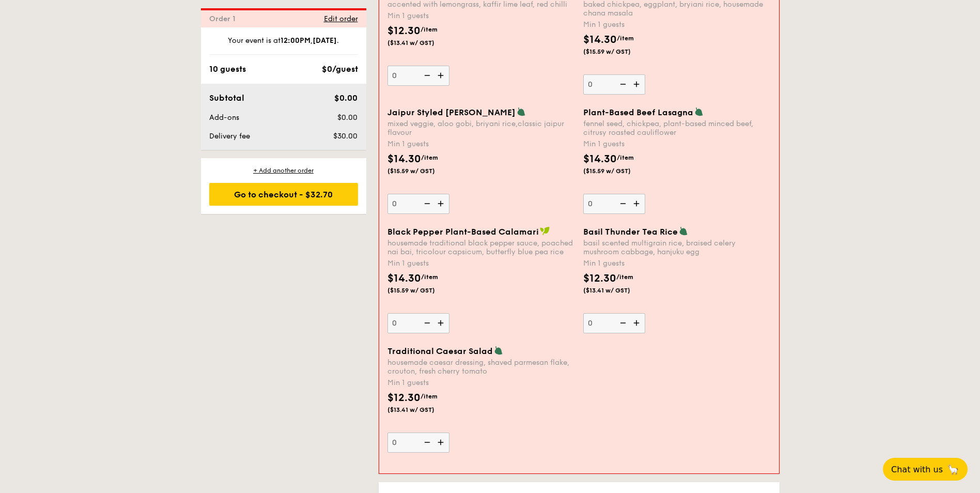
drag, startPoint x: 452, startPoint y: 116, endPoint x: 458, endPoint y: 135, distance: 20.1
click at [458, 136] on div "Jaipur Styled Veggie Briyani mixed veggie, aloo gobi, briyani rice,classic jaip…" at bounding box center [482, 122] width 188 height 30
click at [458, 136] on div "mixed veggie, aloo gobi, briyani rice,classic jaipur flavour" at bounding box center [482, 128] width 188 height 18
click at [450, 194] on input "0" at bounding box center [419, 204] width 62 height 20
drag, startPoint x: 658, startPoint y: 119, endPoint x: 658, endPoint y: 133, distance: 14.0
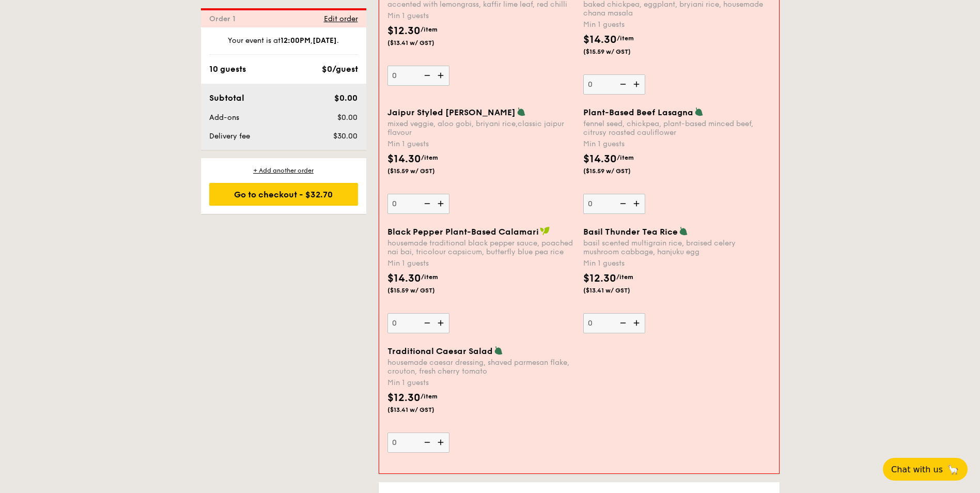
click at [658, 133] on div "fennel seed, chickpea, plant-based minced beef, citrusy roasted cauliflower" at bounding box center [677, 128] width 188 height 18
click at [645, 194] on input "0" at bounding box center [614, 204] width 62 height 20
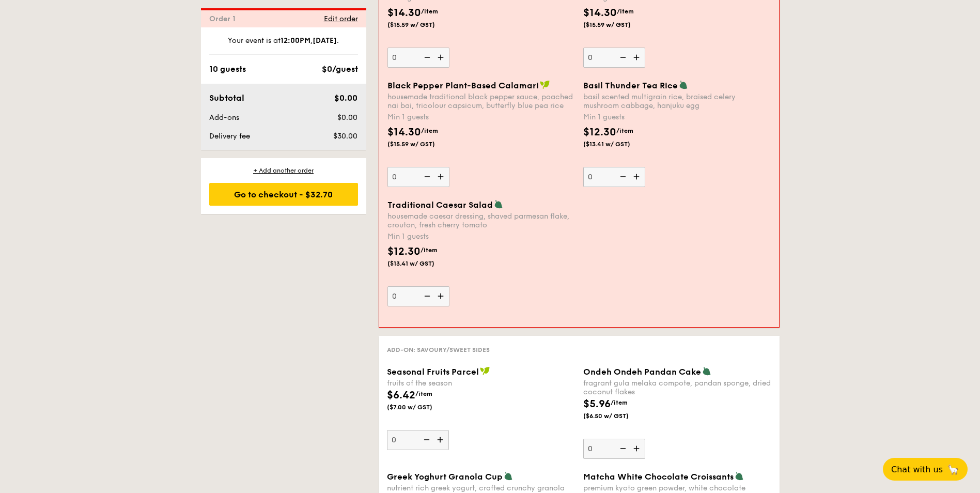
scroll to position [1258, 0]
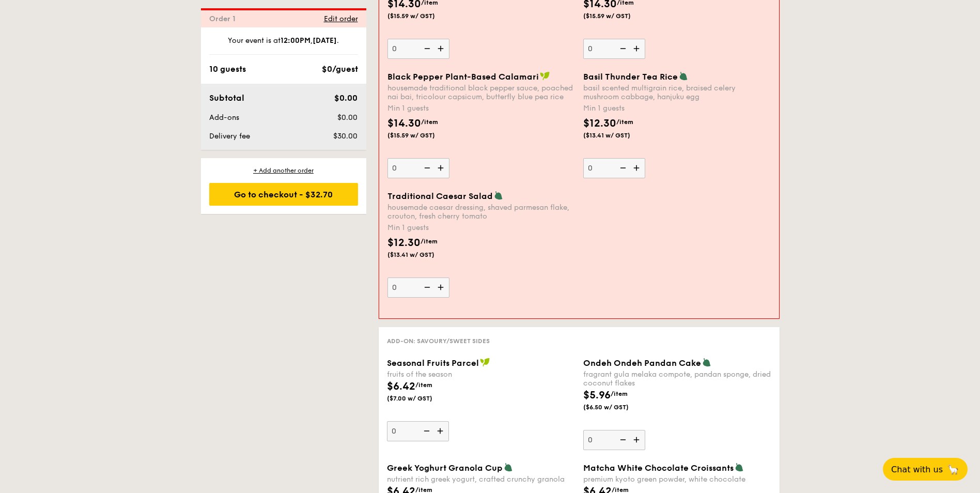
click at [490, 83] on div "Black Pepper Plant-Based Calamari housemade traditional black pepper sauce, poa…" at bounding box center [482, 86] width 188 height 30
click at [450, 158] on input "0" at bounding box center [419, 168] width 62 height 20
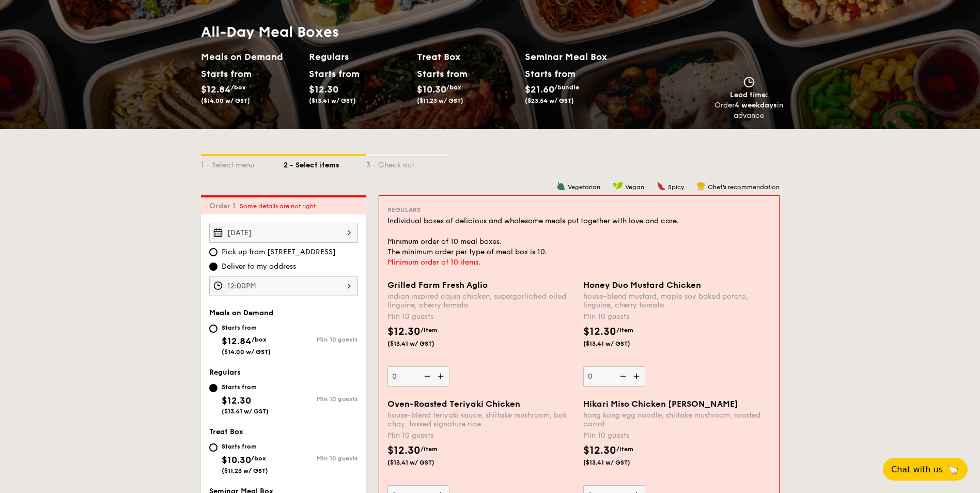
scroll to position [0, 0]
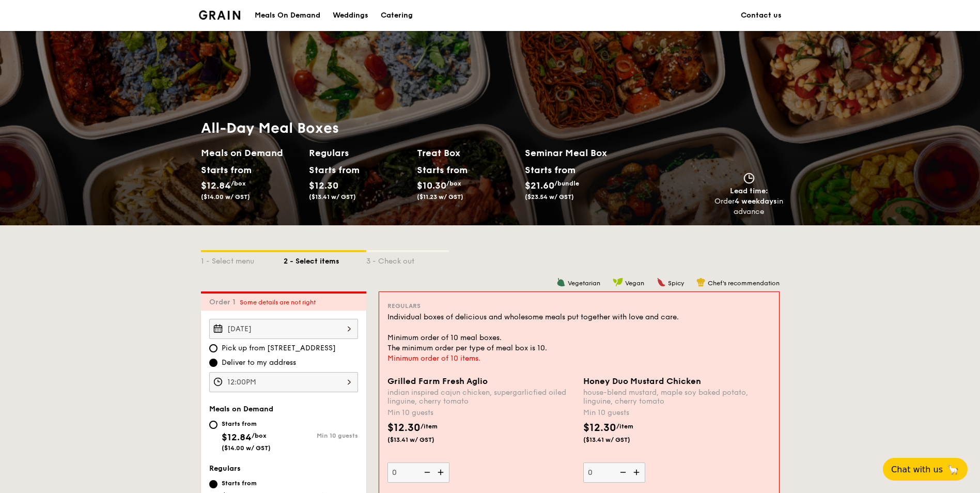
click at [223, 17] on img at bounding box center [220, 14] width 42 height 9
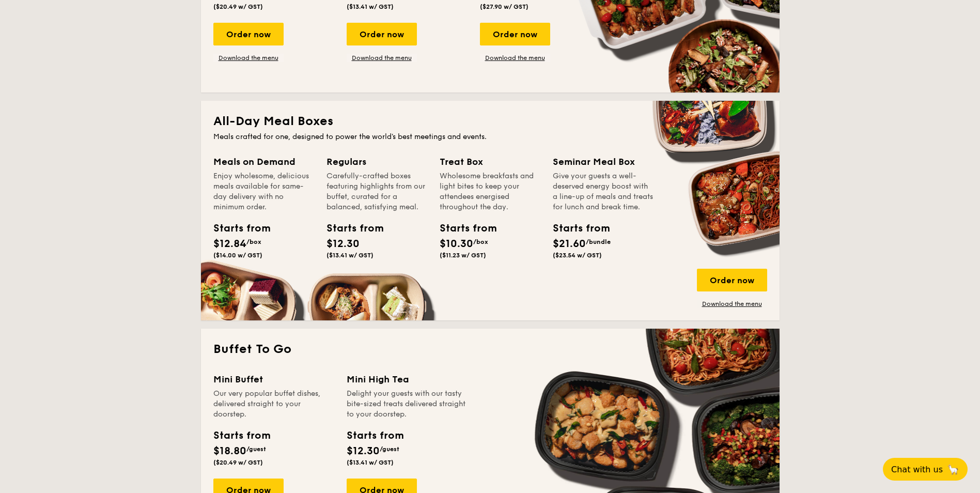
scroll to position [568, 0]
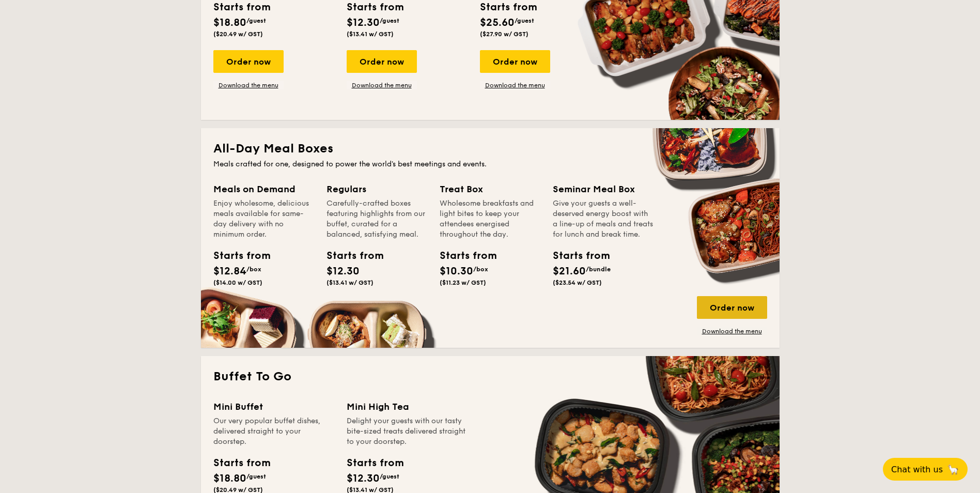
click at [730, 305] on div "Order now" at bounding box center [732, 307] width 70 height 23
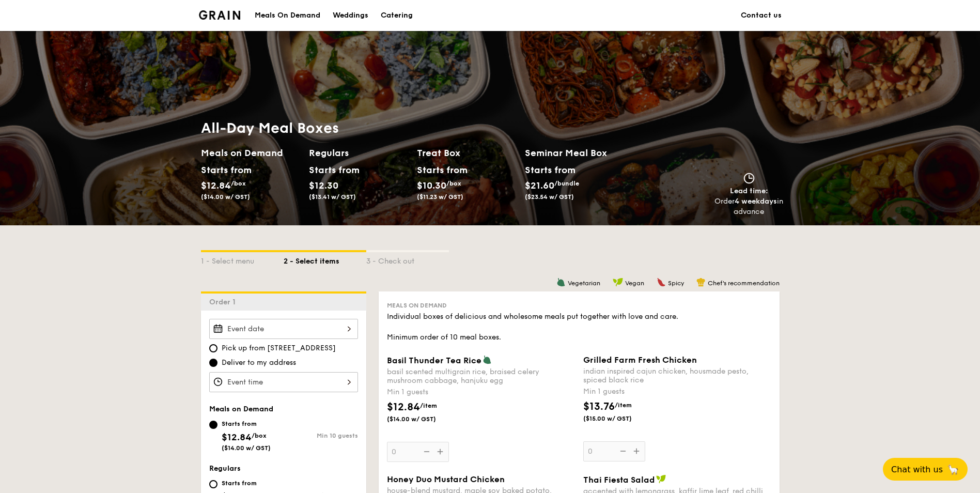
scroll to position [2104, 0]
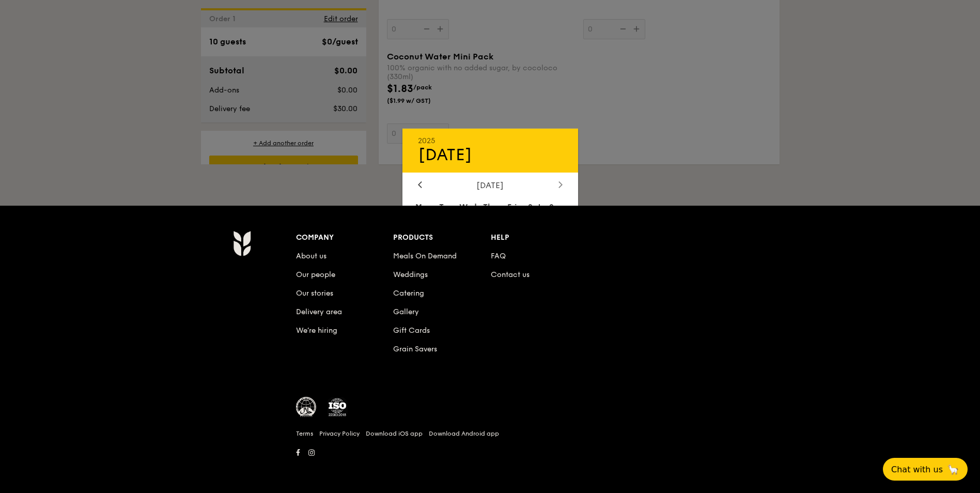
click at [561, 187] on icon at bounding box center [561, 184] width 4 height 7
click at [445, 327] on span "28" at bounding box center [446, 324] width 22 height 22
click at [539, 350] on div "OK" at bounding box center [551, 352] width 34 height 14
type input "Oct 28, 2025"
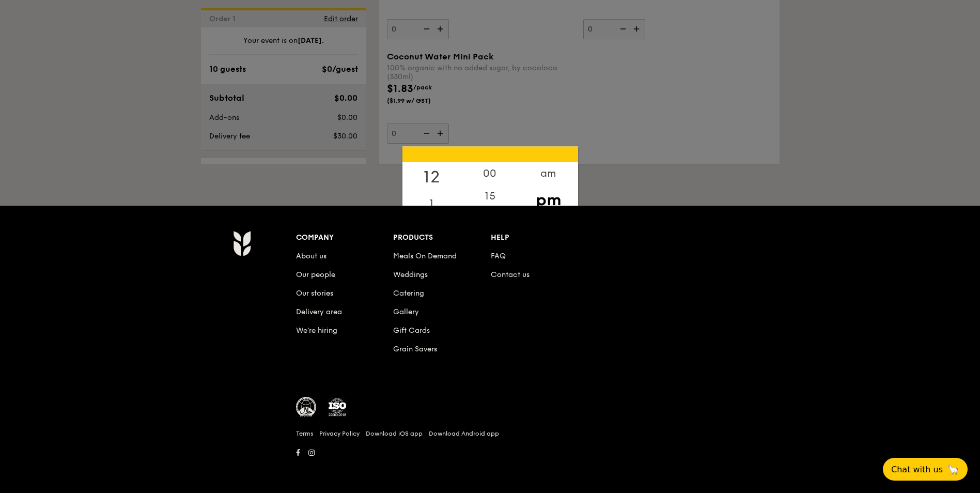
click at [437, 179] on div "12" at bounding box center [431, 177] width 58 height 30
click at [486, 172] on div "00" at bounding box center [490, 177] width 58 height 30
click at [558, 335] on div "OK" at bounding box center [551, 335] width 34 height 14
type input "12:00PM"
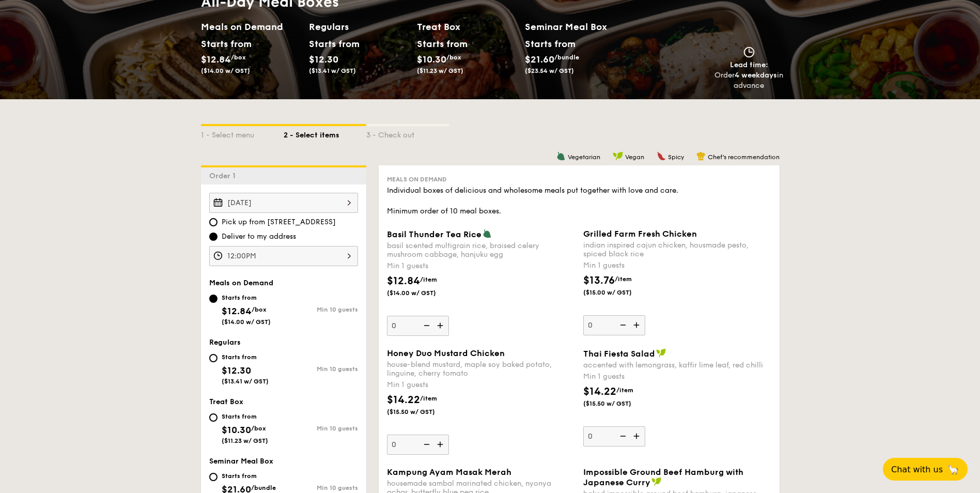
scroll to position [253, 0]
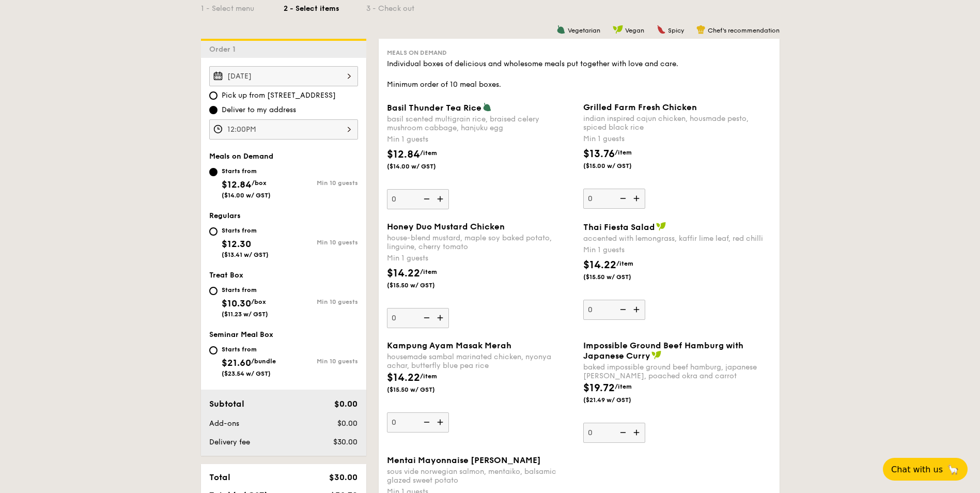
click at [219, 290] on div "Starts from $10.30 /box ($11.23 w/ GST)" at bounding box center [246, 301] width 74 height 34
click at [218, 290] on input "Starts from $10.30 /box ($11.23 w/ GST) Min 10 guests" at bounding box center [213, 291] width 8 height 8
radio input "true"
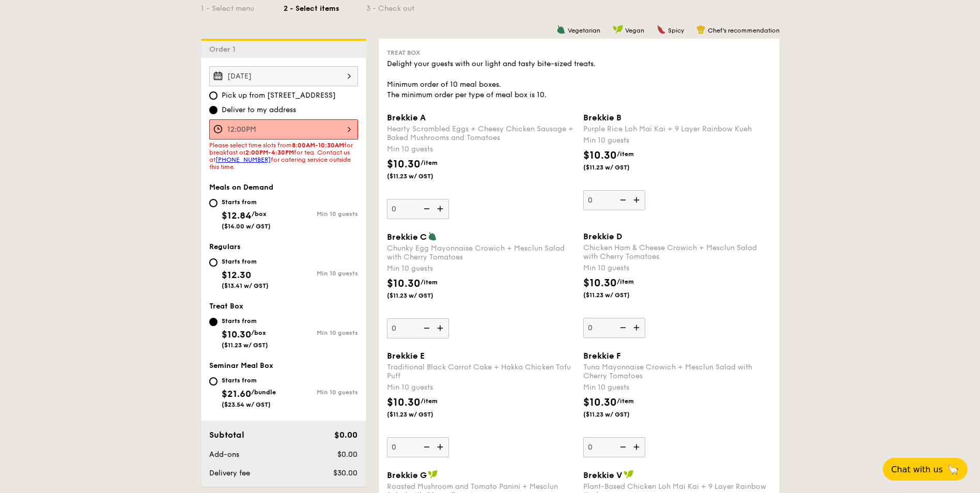
click at [302, 126] on input "12:00PM" at bounding box center [283, 129] width 149 height 20
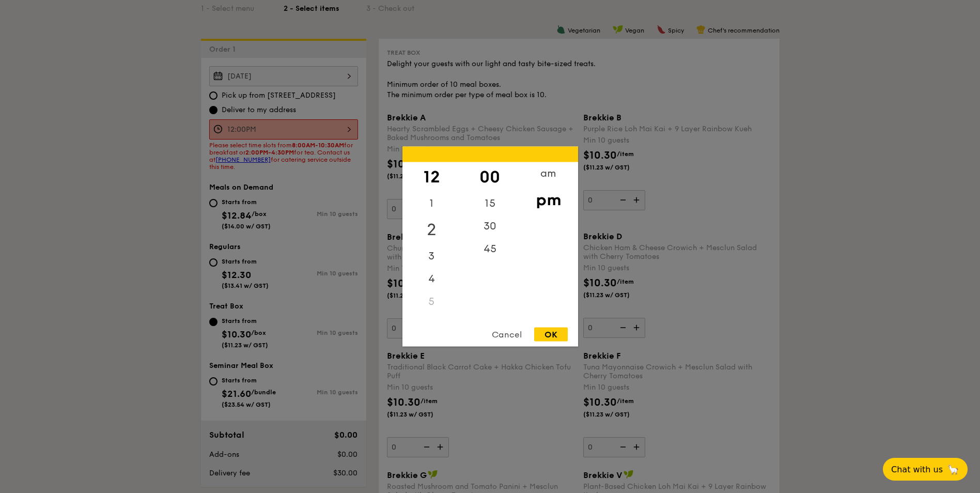
click at [423, 226] on div "2" at bounding box center [431, 230] width 58 height 30
click at [562, 335] on div "OK" at bounding box center [551, 335] width 34 height 14
type input "2:00PM"
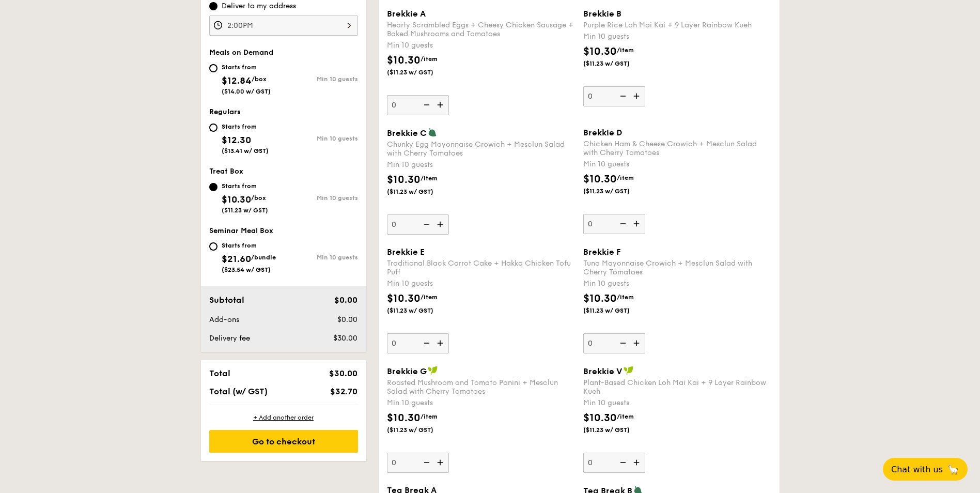
scroll to position [362, 0]
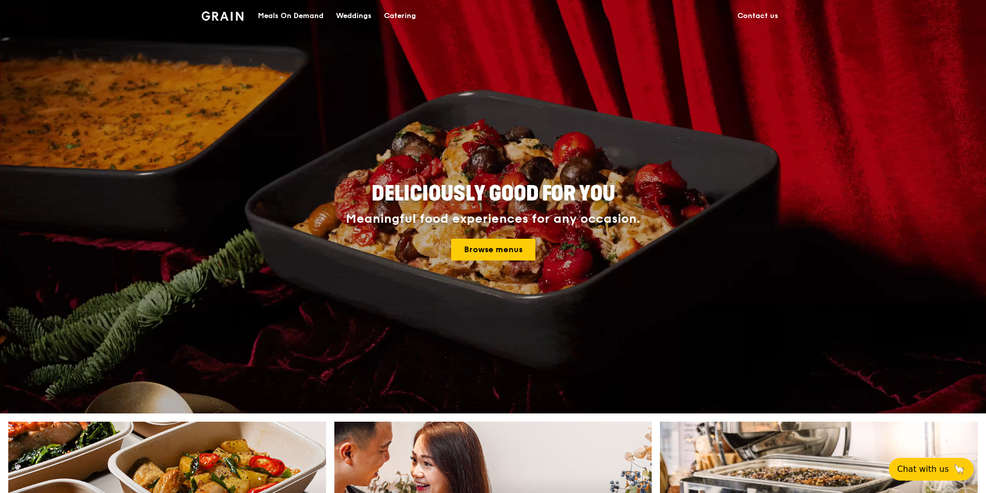
click at [412, 12] on div "Catering" at bounding box center [400, 16] width 32 height 31
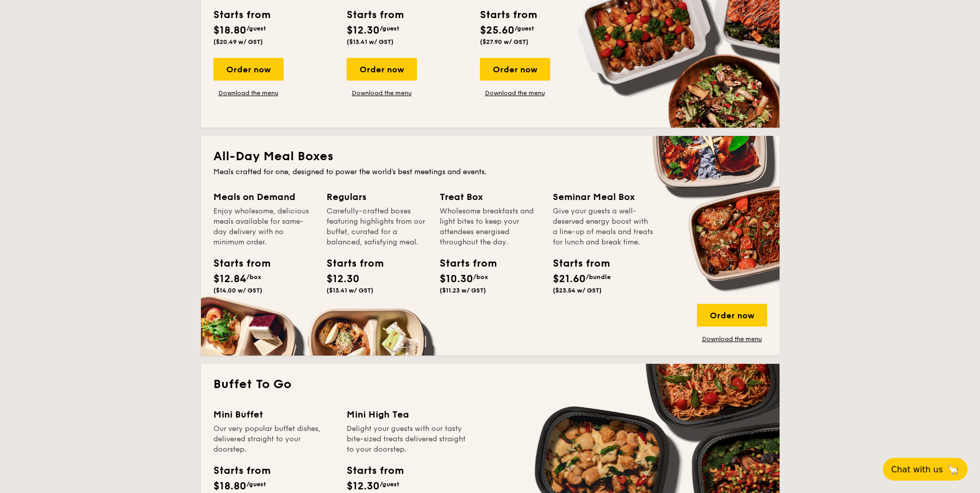
scroll to position [517, 0]
